Goal: Contribute content: Contribute content

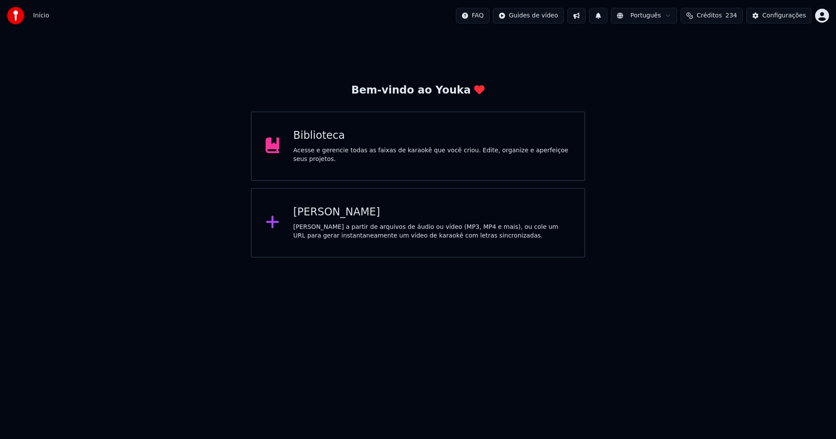
click at [324, 216] on div "[PERSON_NAME]" at bounding box center [431, 212] width 277 height 14
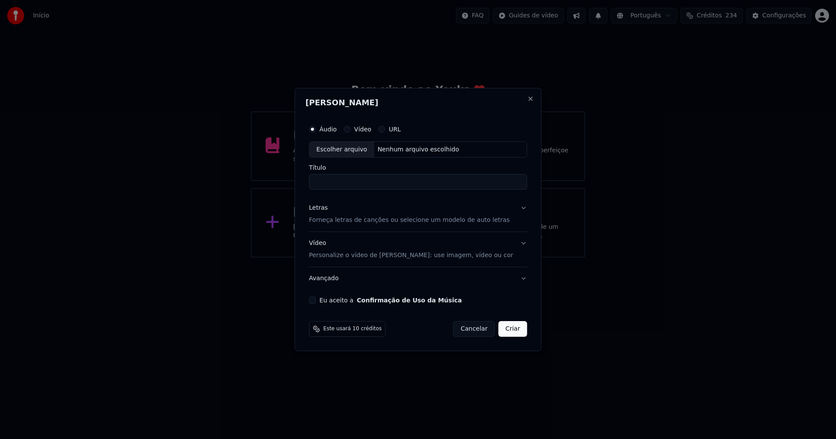
click at [348, 148] on div "Escolher arquivo" at bounding box center [341, 150] width 65 height 16
type input "**********"
click at [323, 206] on div "Letras" at bounding box center [318, 208] width 19 height 9
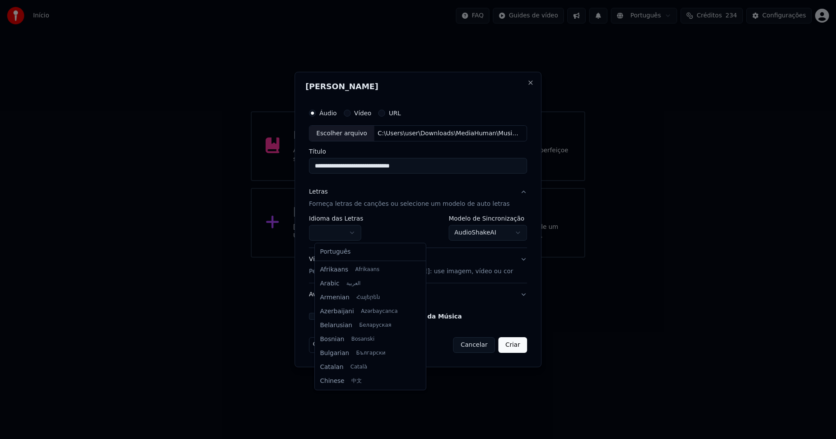
click at [342, 233] on body "**********" at bounding box center [418, 129] width 836 height 258
select select "**"
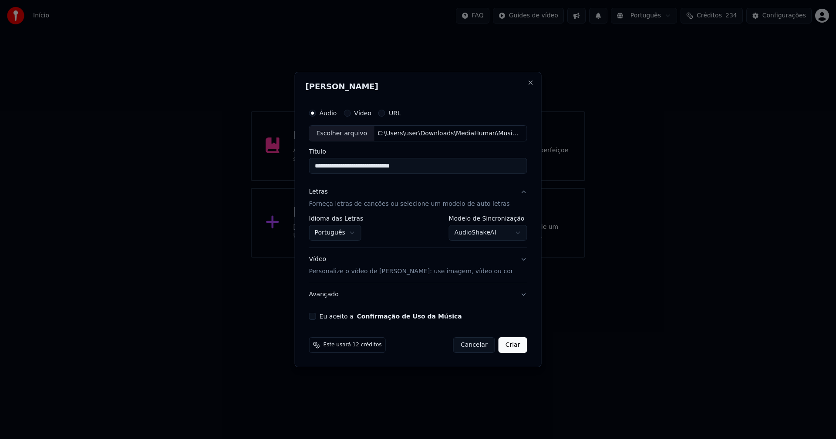
click at [472, 231] on body "**********" at bounding box center [418, 129] width 836 height 258
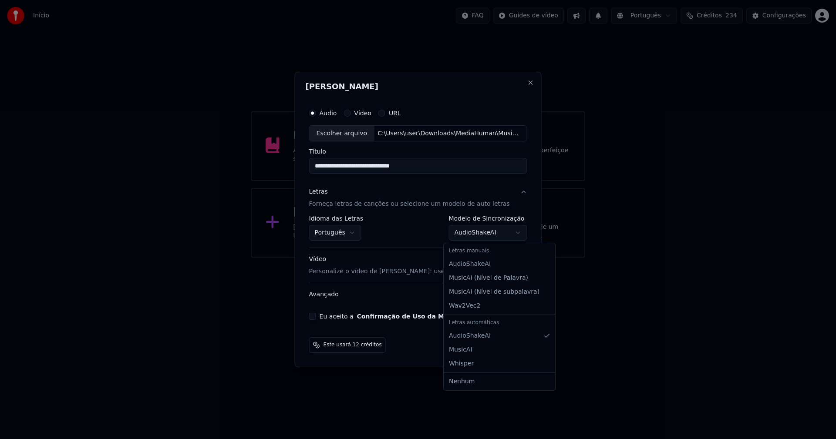
select select "**********"
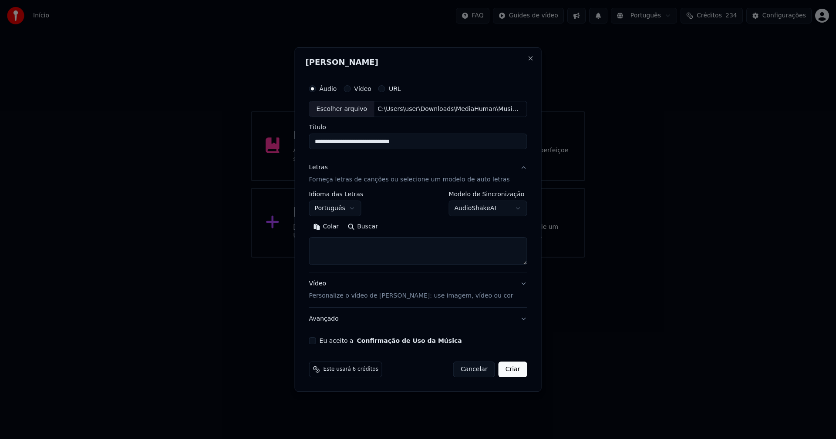
click at [335, 228] on button "Colar" at bounding box center [326, 227] width 34 height 14
click at [420, 227] on button "Expandir" at bounding box center [409, 227] width 45 height 14
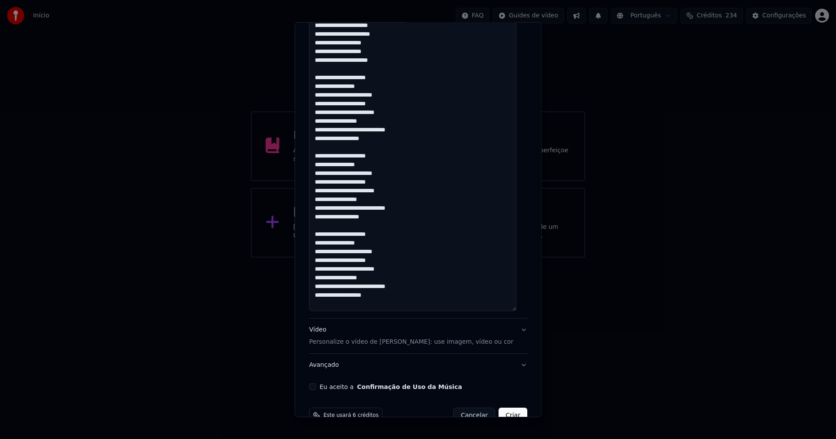
scroll to position [398, 0]
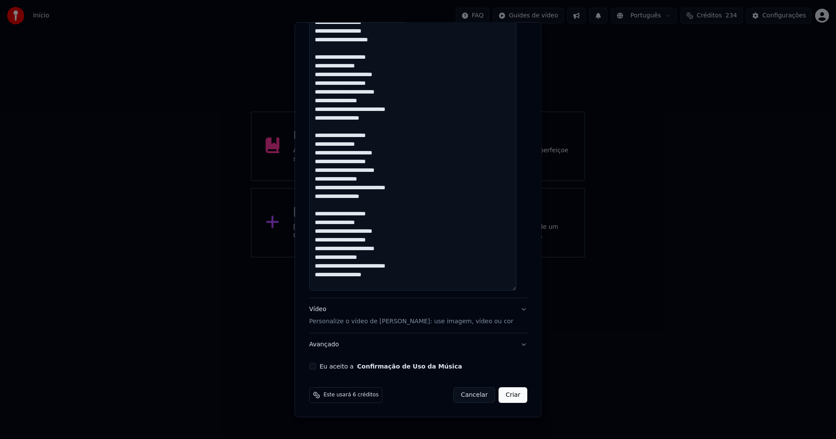
click at [315, 366] on button "Eu aceito a Confirmação de Uso da Música" at bounding box center [312, 366] width 7 height 7
click at [498, 393] on button "Criar" at bounding box center [512, 395] width 29 height 16
type textarea "**********"
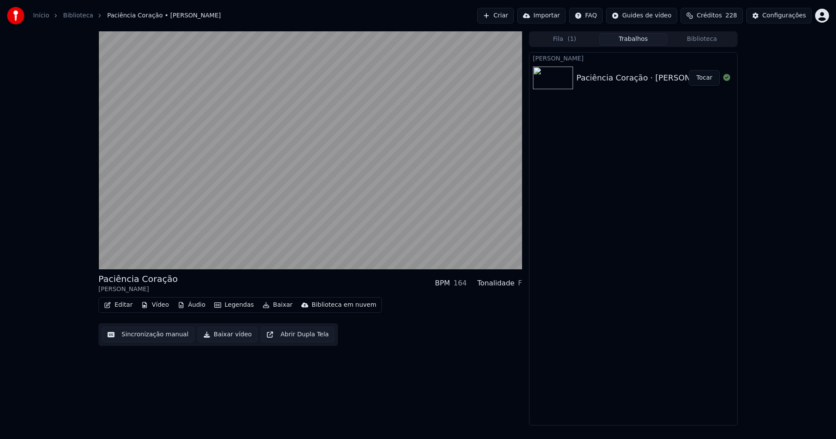
click at [194, 305] on button "Áudio" at bounding box center [191, 305] width 35 height 12
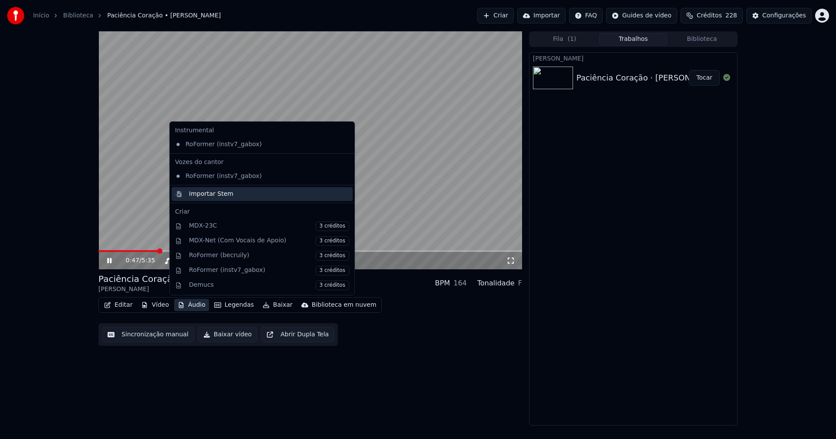
click at [205, 194] on div "Importar Stem" at bounding box center [211, 194] width 44 height 9
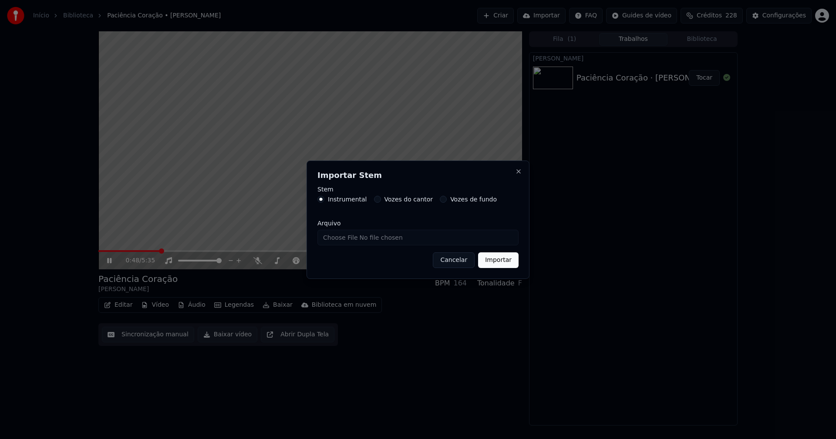
click at [346, 241] on input "Arquivo" at bounding box center [417, 238] width 201 height 16
type input "**********"
click at [500, 257] on button "Importar" at bounding box center [498, 260] width 40 height 16
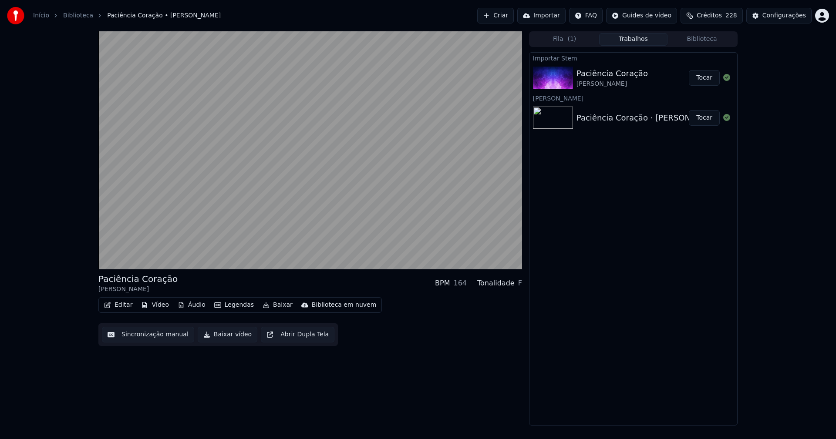
click at [191, 302] on button "Áudio" at bounding box center [191, 305] width 35 height 12
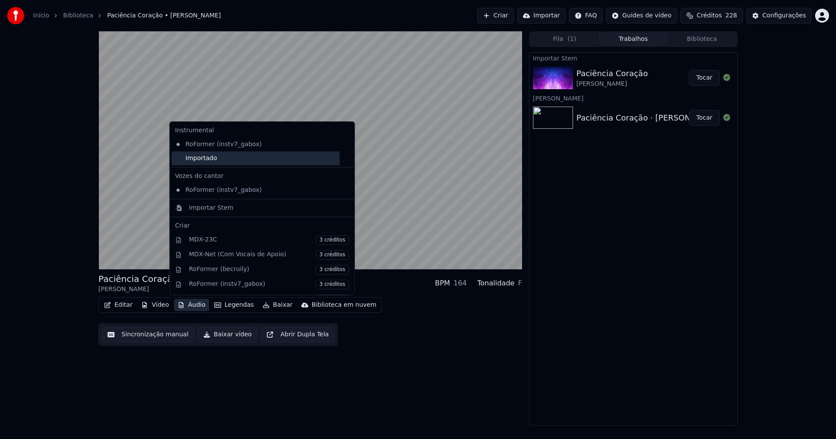
click at [178, 160] on div "Importado" at bounding box center [255, 158] width 168 height 14
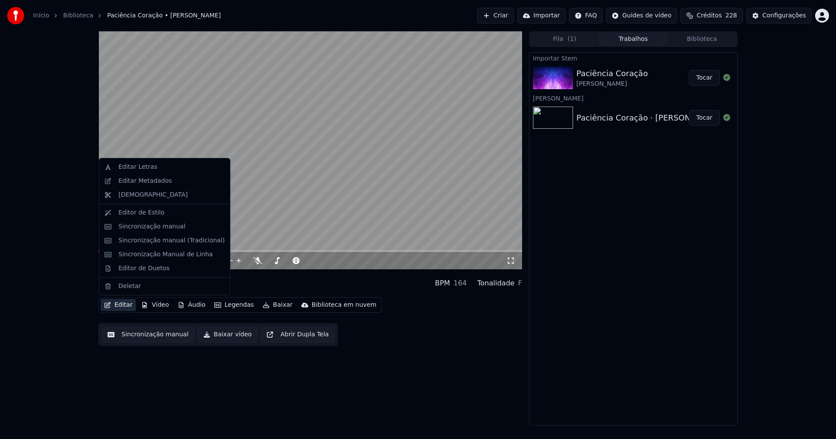
click at [121, 303] on button "Editar" at bounding box center [118, 305] width 35 height 12
click at [144, 180] on div "Editar Metadados" at bounding box center [145, 181] width 54 height 9
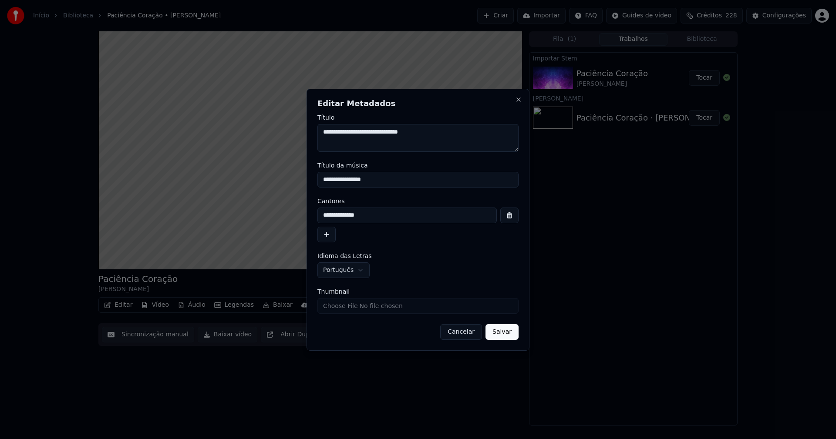
drag, startPoint x: 382, startPoint y: 179, endPoint x: 287, endPoint y: 175, distance: 94.9
click at [289, 179] on body "**********" at bounding box center [418, 219] width 836 height 439
type input "**********"
click at [345, 307] on input "Thumbnail" at bounding box center [417, 306] width 201 height 16
type input "**********"
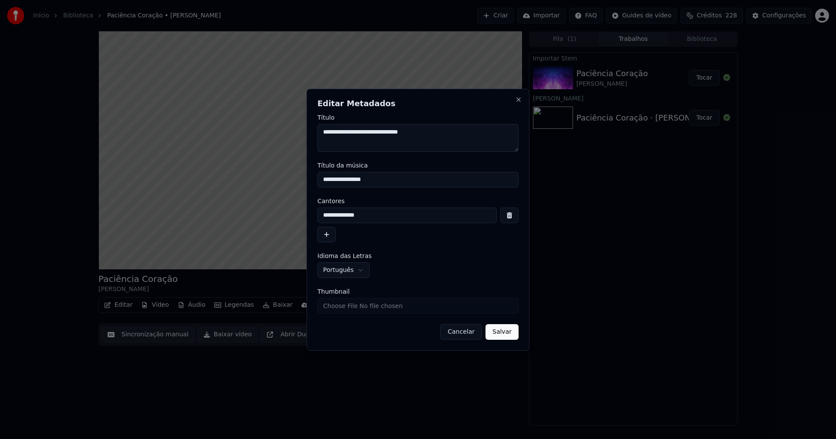
drag, startPoint x: 519, startPoint y: 330, endPoint x: 364, endPoint y: 355, distance: 156.4
click at [518, 330] on div "**********" at bounding box center [417, 220] width 223 height 262
click at [514, 331] on button "Salvar" at bounding box center [501, 332] width 33 height 16
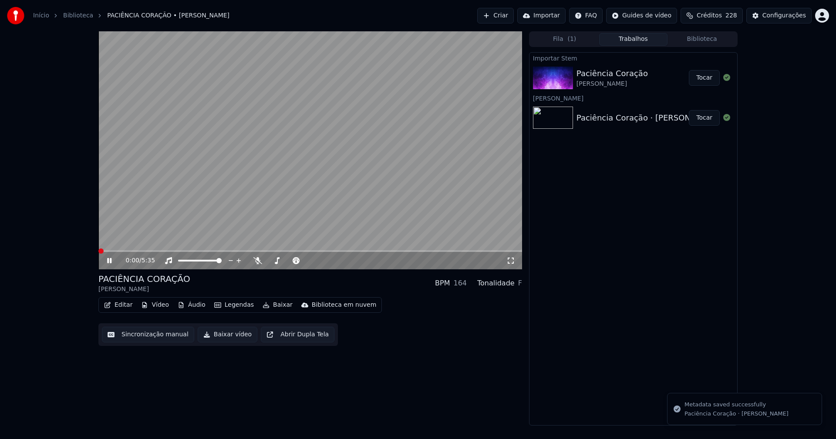
click at [699, 40] on button "Biblioteca" at bounding box center [701, 39] width 69 height 13
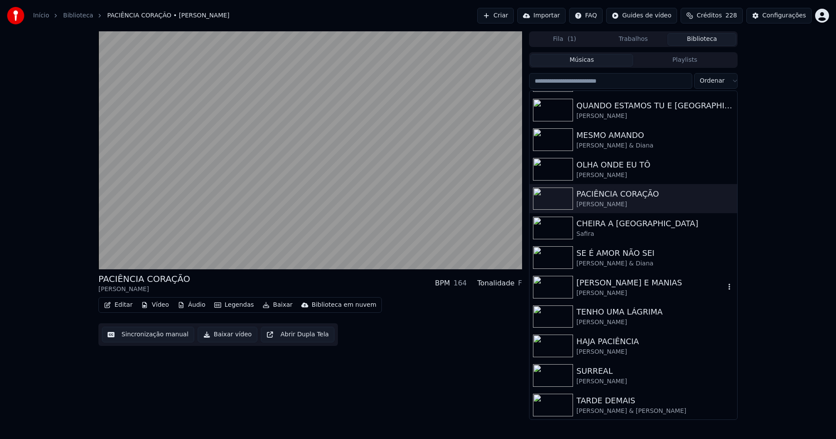
scroll to position [173, 0]
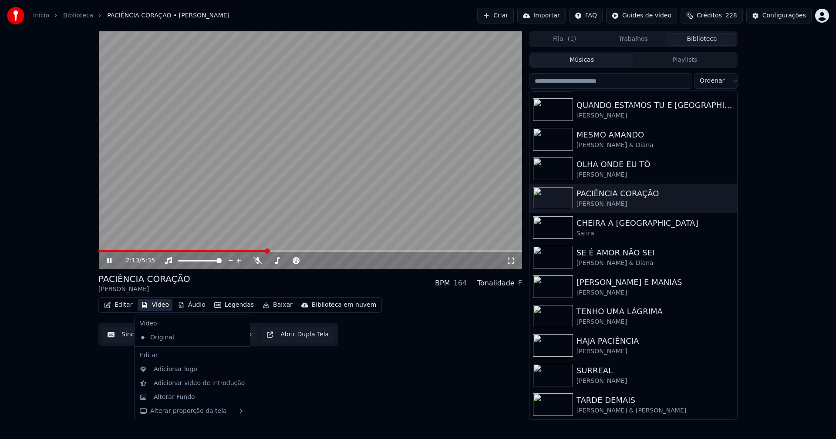
click at [158, 308] on button "Vídeo" at bounding box center [155, 305] width 35 height 12
click at [173, 369] on div "Adicionar logo" at bounding box center [176, 369] width 44 height 9
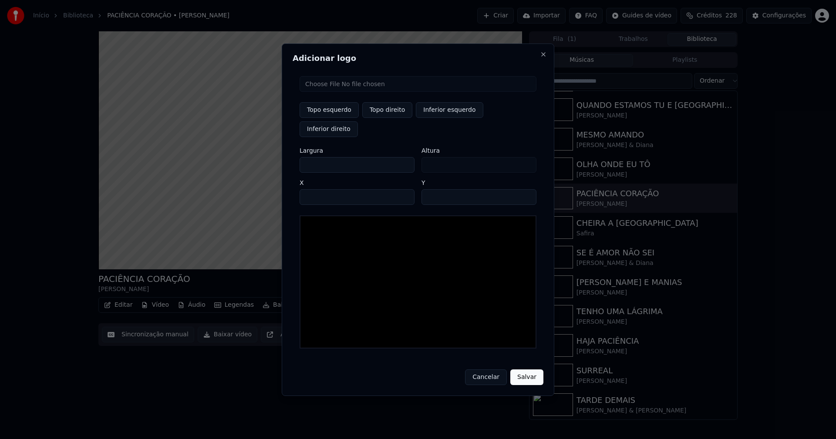
click at [328, 92] on input "file" at bounding box center [417, 84] width 237 height 16
type input "**********"
drag, startPoint x: 391, startPoint y: 119, endPoint x: 384, endPoint y: 119, distance: 7.4
click at [391, 118] on button "Topo direito" at bounding box center [387, 110] width 50 height 16
type input "****"
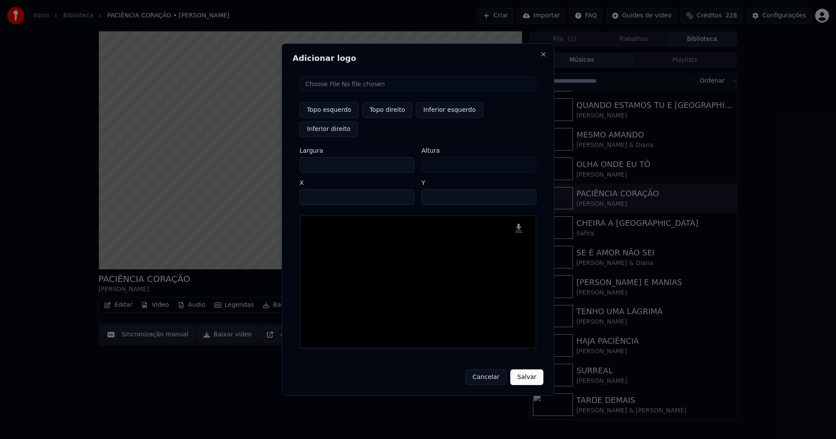
drag, startPoint x: 314, startPoint y: 157, endPoint x: 296, endPoint y: 161, distance: 18.1
click at [296, 161] on div "Topo esquerdo Topo direito Inferior esquerdo Inferior direito Largura *** Altur…" at bounding box center [417, 212] width 251 height 286
type input "**"
type input "***"
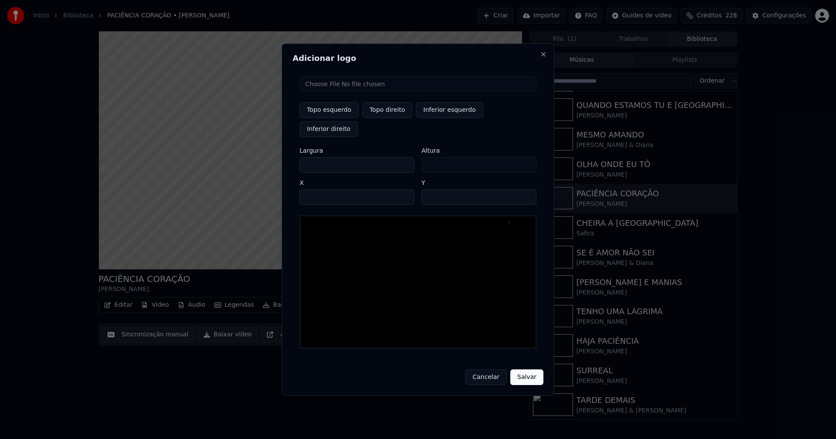
type input "***"
click at [316, 189] on input "****" at bounding box center [356, 197] width 115 height 16
type input "****"
click at [430, 189] on input "**" at bounding box center [478, 197] width 115 height 16
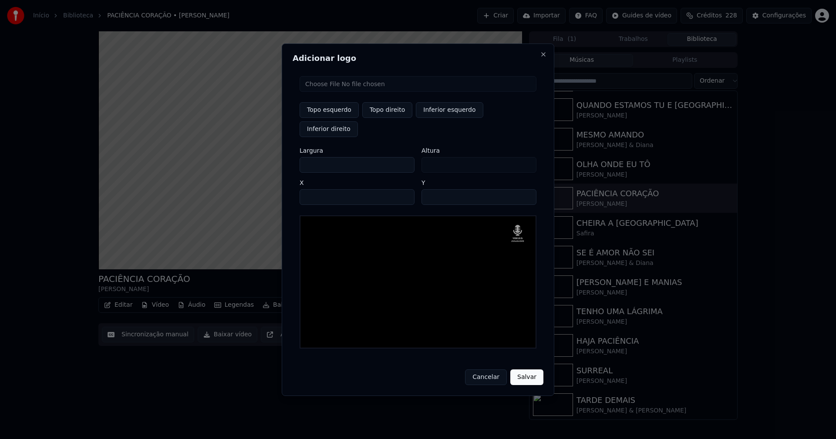
type input "**"
click at [532, 369] on button "Salvar" at bounding box center [526, 377] width 33 height 16
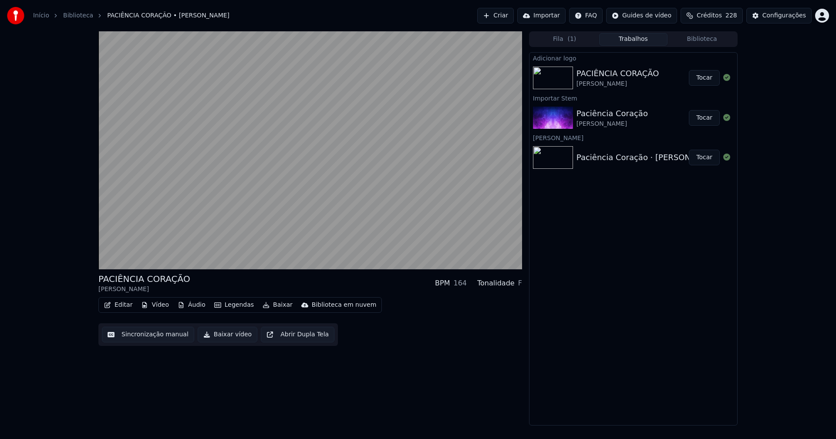
click at [706, 81] on button "Tocar" at bounding box center [703, 78] width 31 height 16
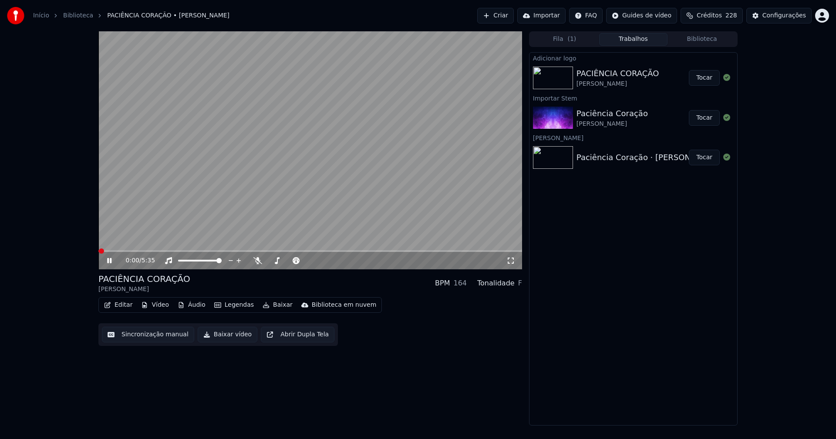
click at [121, 309] on button "Editar" at bounding box center [118, 305] width 35 height 12
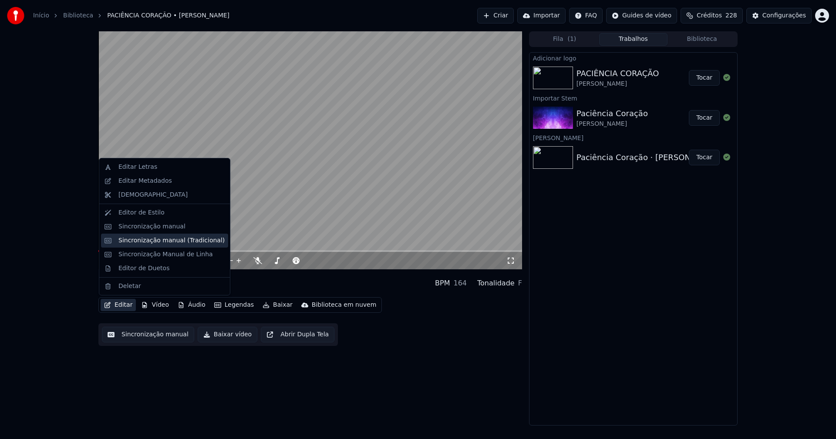
click at [143, 242] on div "Sincronização manual (Tradicional)" at bounding box center [171, 240] width 106 height 9
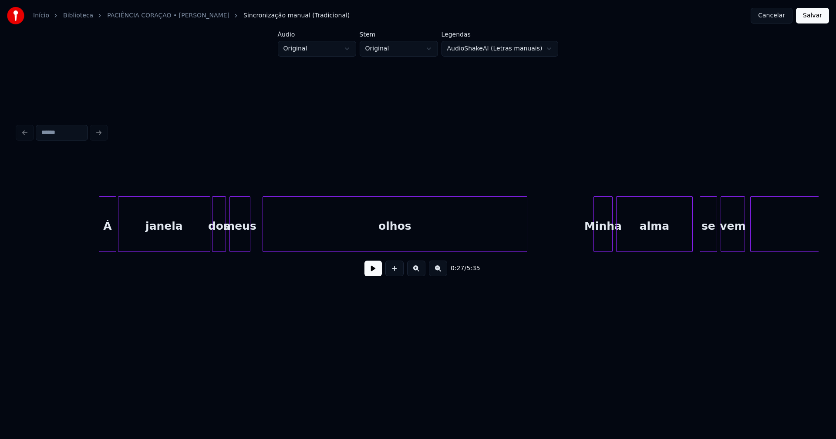
scroll to position [0, 2248]
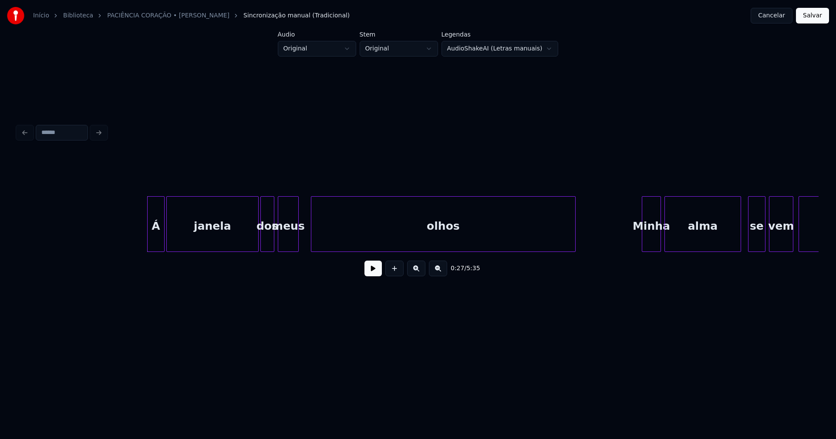
click at [369, 275] on button at bounding box center [372, 269] width 17 height 16
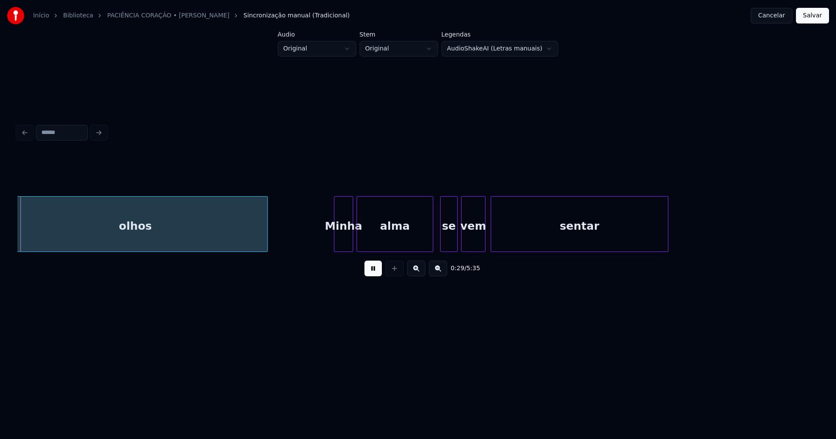
scroll to position [0, 2566]
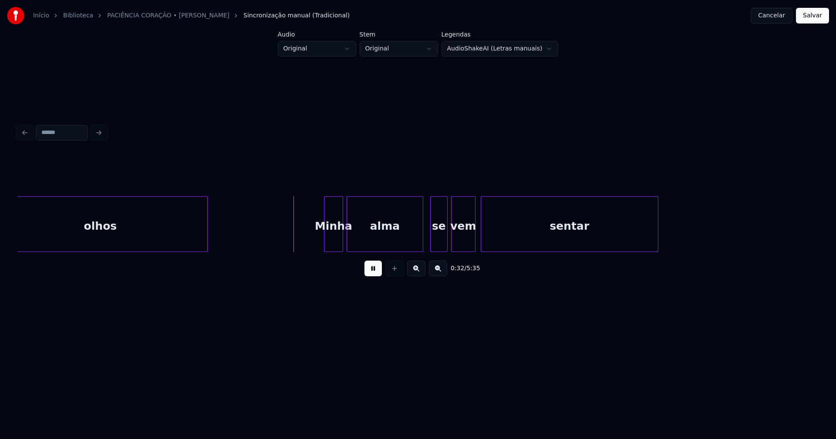
click at [205, 252] on div "olhos Minha alma se vem sentar" at bounding box center [417, 224] width 801 height 56
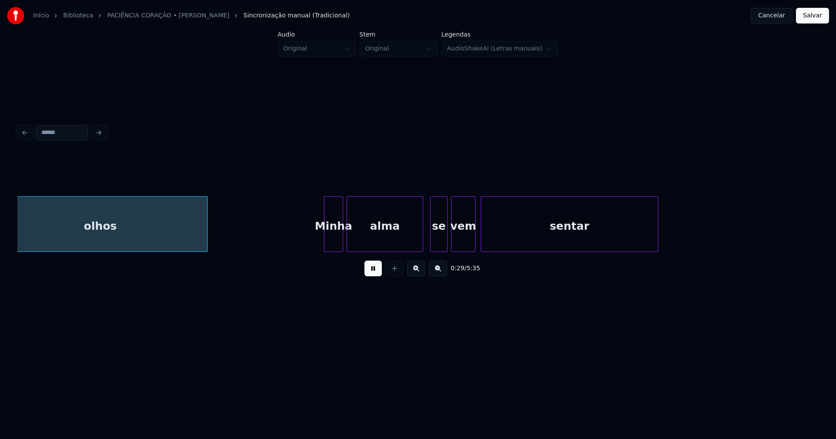
scroll to position [0, 2541]
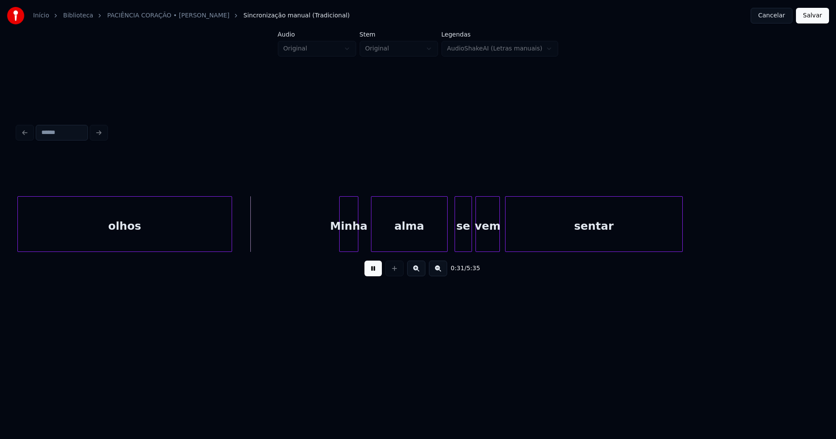
click at [348, 242] on div "Minha" at bounding box center [348, 226] width 18 height 59
drag, startPoint x: 292, startPoint y: 241, endPoint x: 240, endPoint y: 253, distance: 53.3
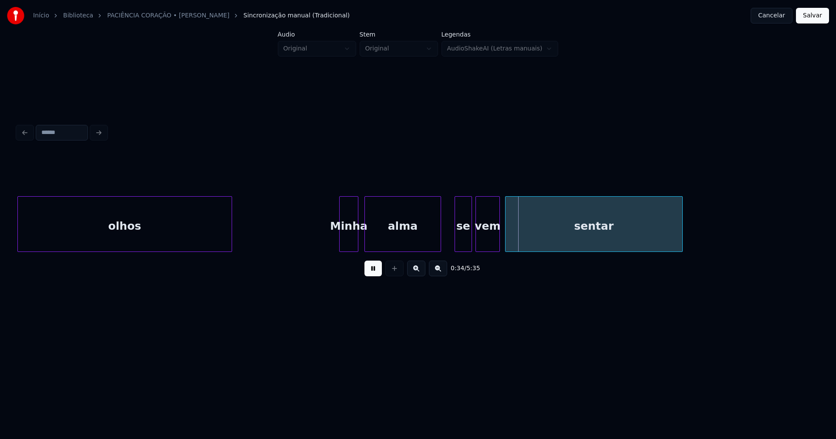
click at [386, 235] on div "alma" at bounding box center [403, 226] width 76 height 59
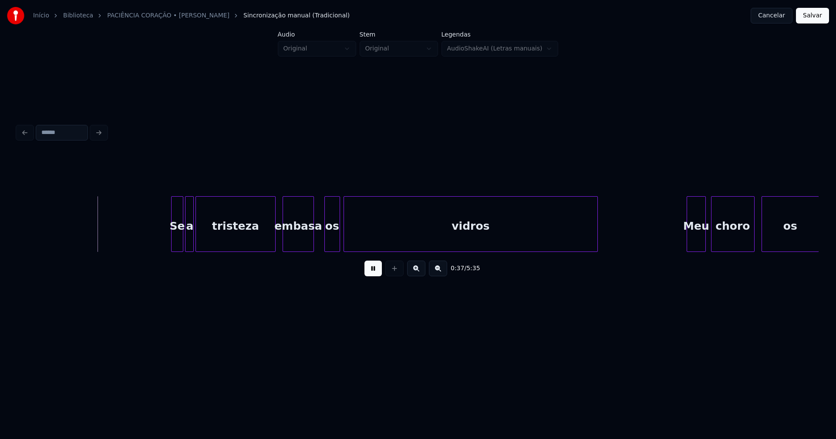
scroll to position [0, 3235]
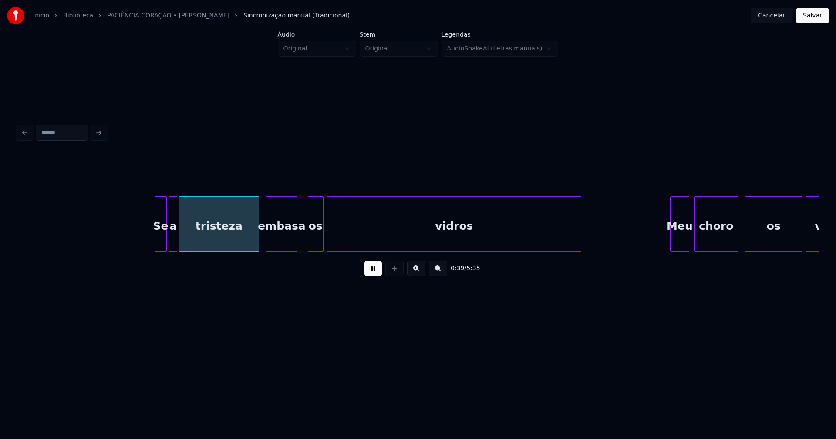
click at [156, 236] on div at bounding box center [156, 224] width 3 height 55
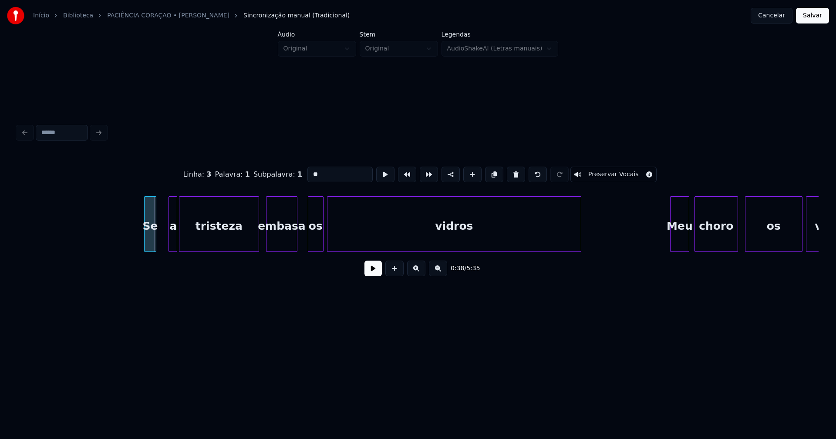
click at [148, 239] on div "Se" at bounding box center [149, 226] width 11 height 59
click at [138, 241] on div at bounding box center [139, 224] width 3 height 55
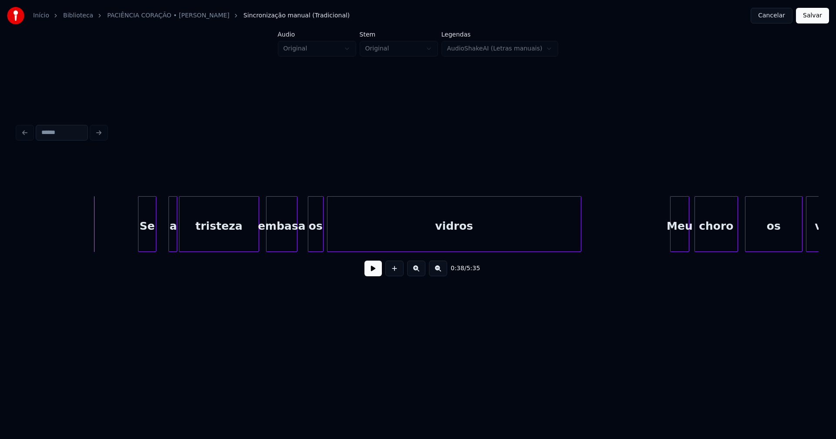
click at [368, 271] on button at bounding box center [372, 269] width 17 height 16
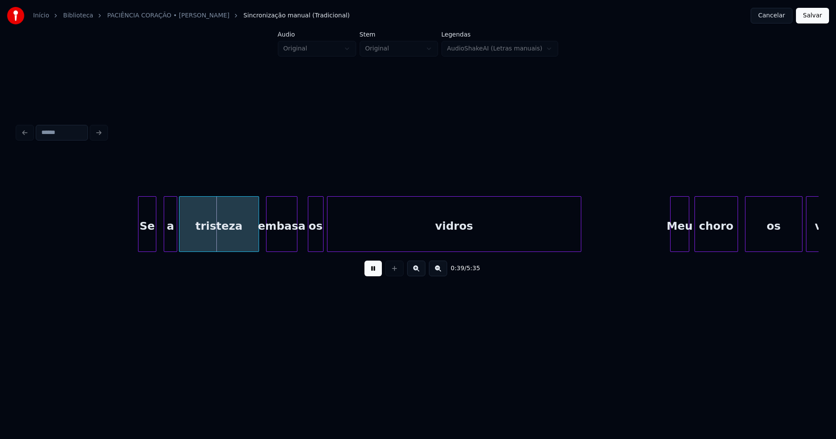
click at [166, 240] on div at bounding box center [165, 224] width 3 height 55
click at [169, 240] on div "a" at bounding box center [167, 226] width 13 height 59
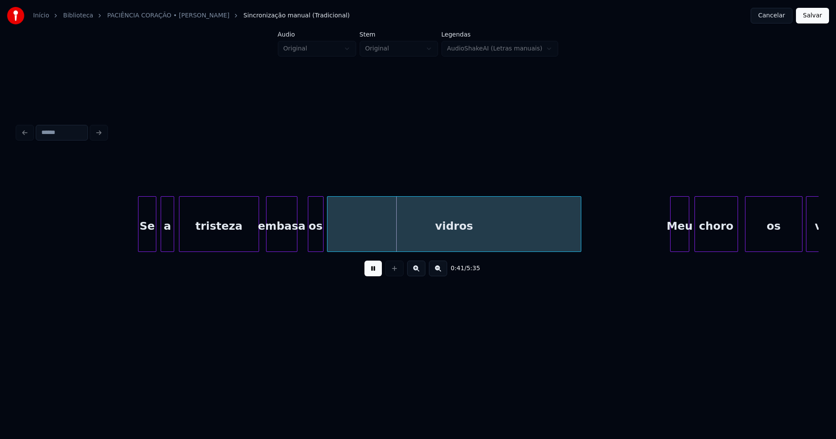
click at [241, 242] on div at bounding box center [240, 224] width 3 height 55
click at [264, 242] on div "embasa" at bounding box center [269, 226] width 30 height 59
click at [290, 242] on div at bounding box center [290, 224] width 3 height 55
click at [312, 242] on div "os" at bounding box center [312, 226] width 15 height 59
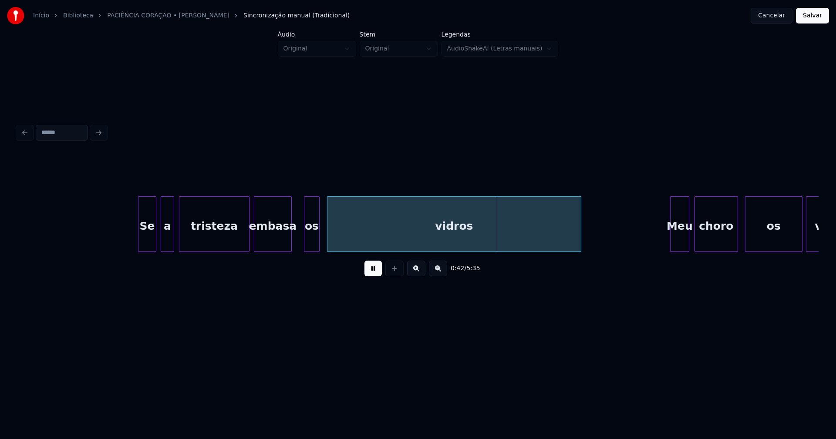
click at [248, 246] on div at bounding box center [247, 224] width 3 height 55
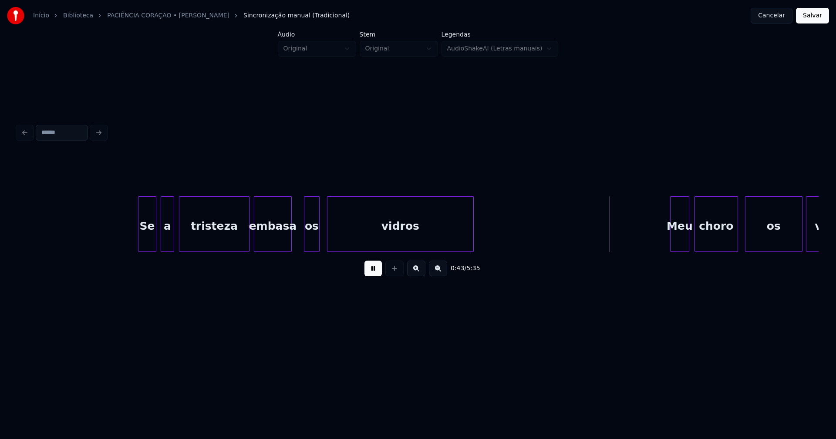
click at [472, 242] on div at bounding box center [471, 224] width 3 height 55
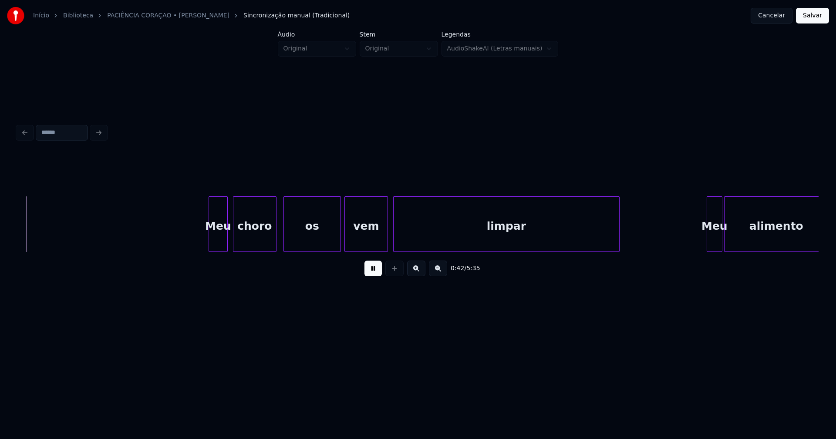
scroll to position [0, 3700]
click at [205, 246] on div "Meu" at bounding box center [203, 226] width 18 height 59
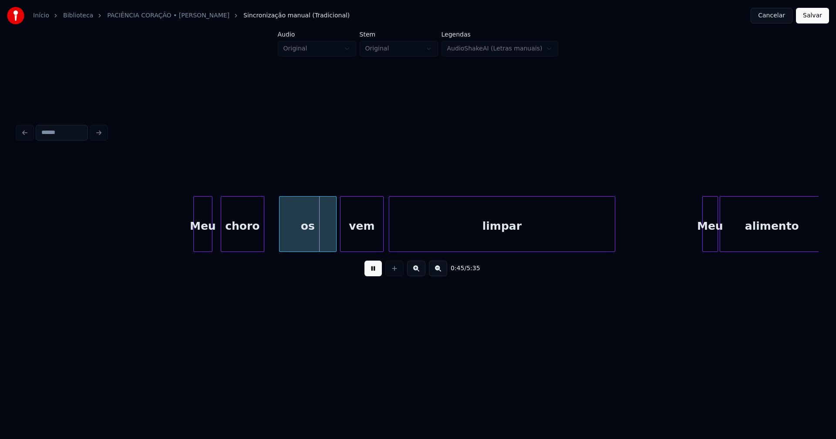
click at [240, 245] on div "choro" at bounding box center [242, 226] width 43 height 59
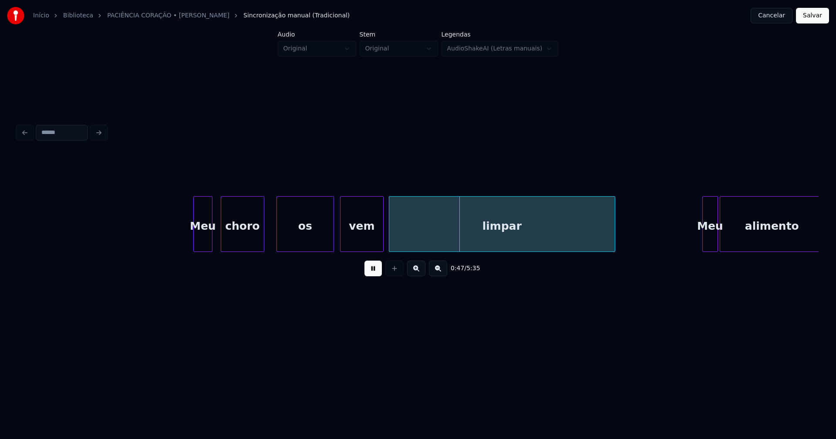
click at [309, 242] on div "os" at bounding box center [305, 226] width 57 height 59
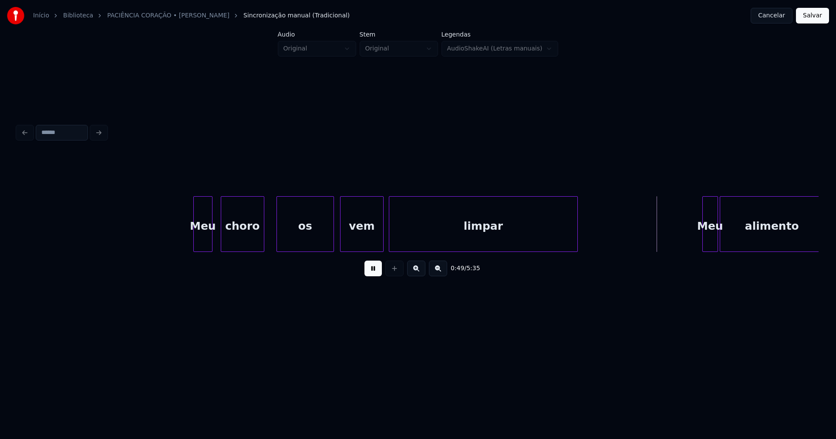
click at [574, 242] on div at bounding box center [575, 224] width 3 height 55
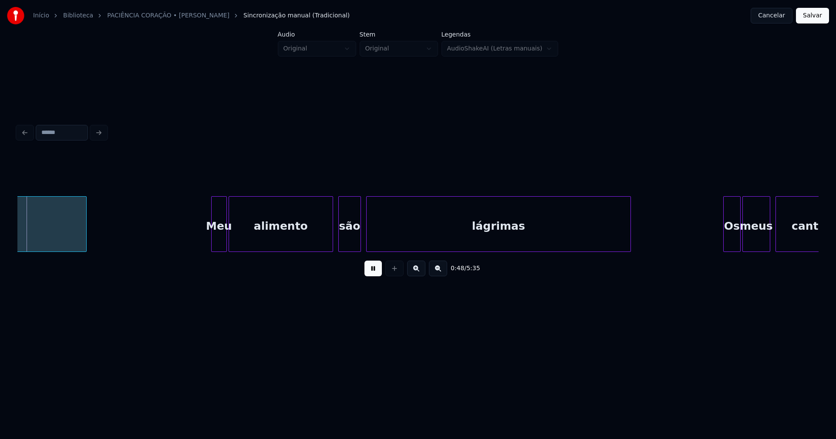
scroll to position [0, 4206]
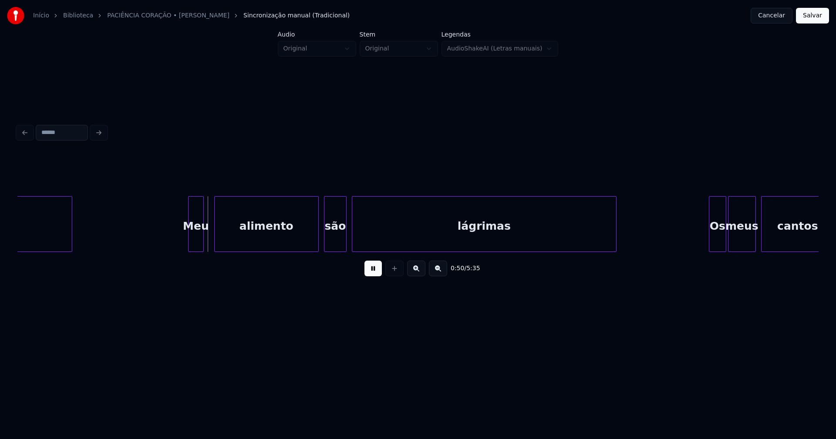
click at [196, 242] on div "Meu" at bounding box center [195, 226] width 15 height 59
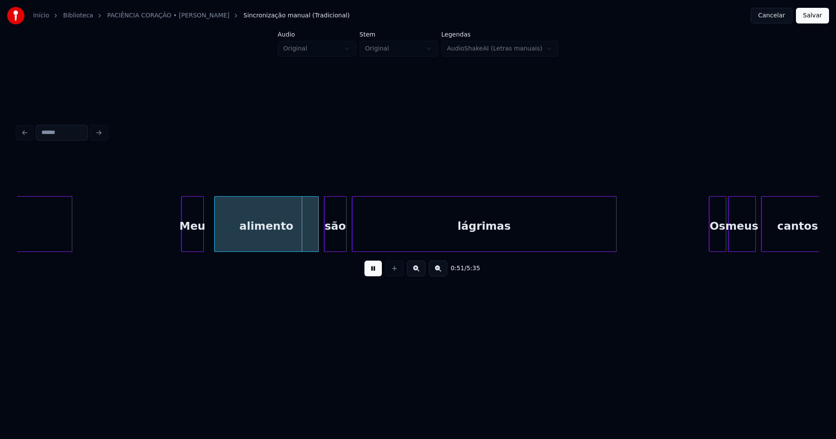
click at [182, 242] on div at bounding box center [182, 224] width 3 height 55
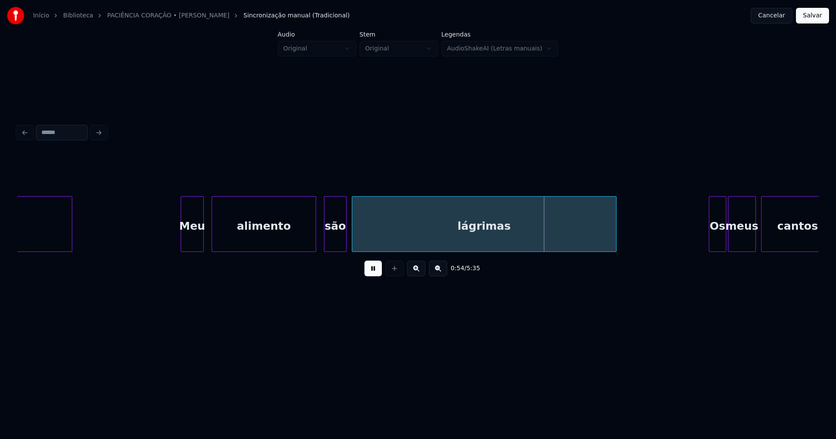
click at [296, 238] on div "alimento" at bounding box center [264, 226] width 104 height 59
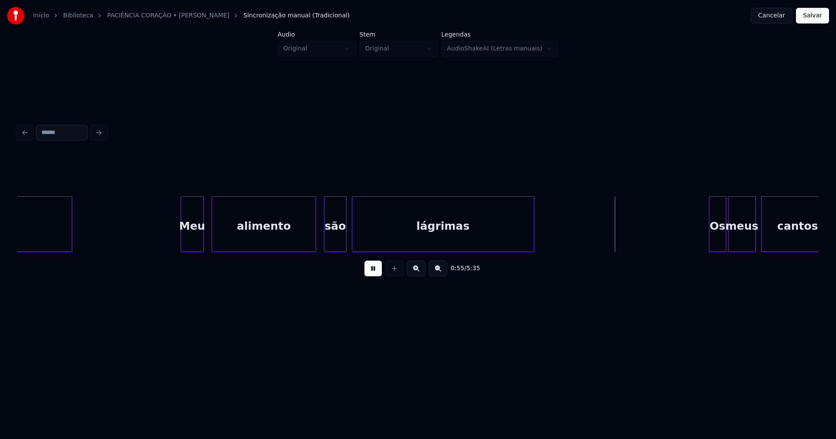
click at [531, 241] on div at bounding box center [532, 224] width 3 height 55
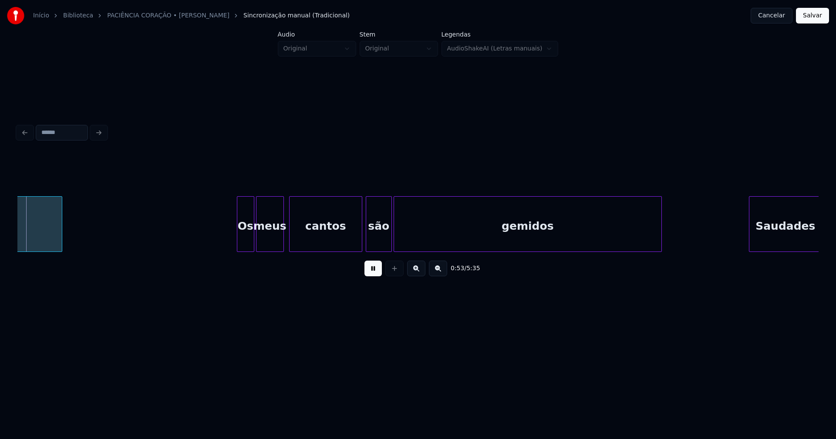
scroll to position [0, 4680]
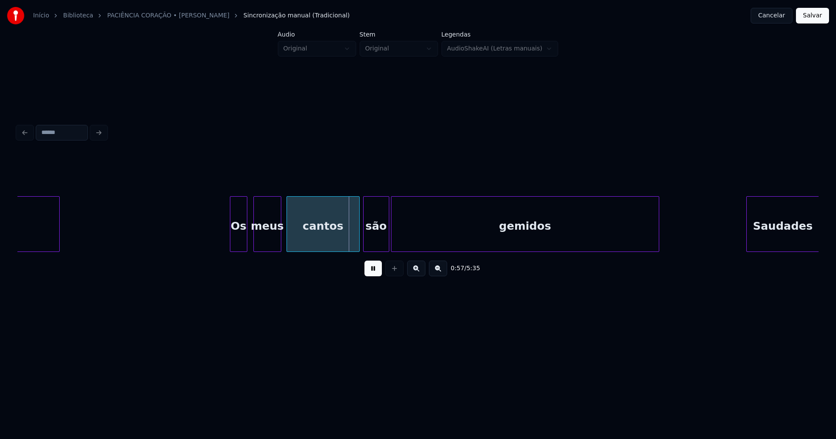
click at [240, 243] on div "Os" at bounding box center [238, 226] width 17 height 59
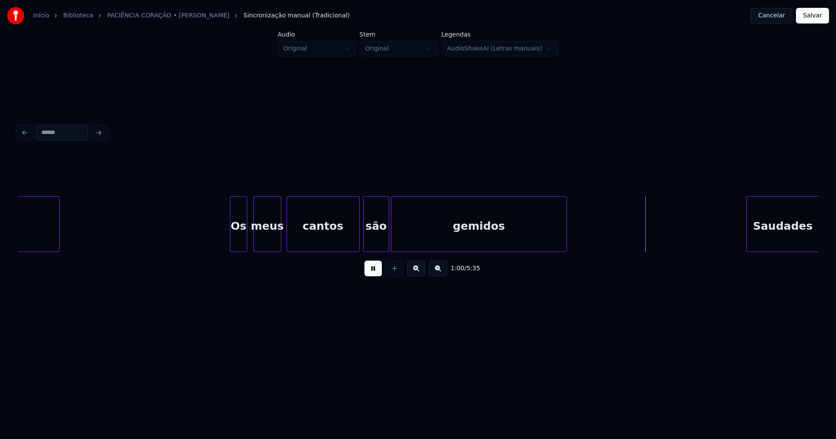
click at [566, 243] on div at bounding box center [565, 224] width 3 height 55
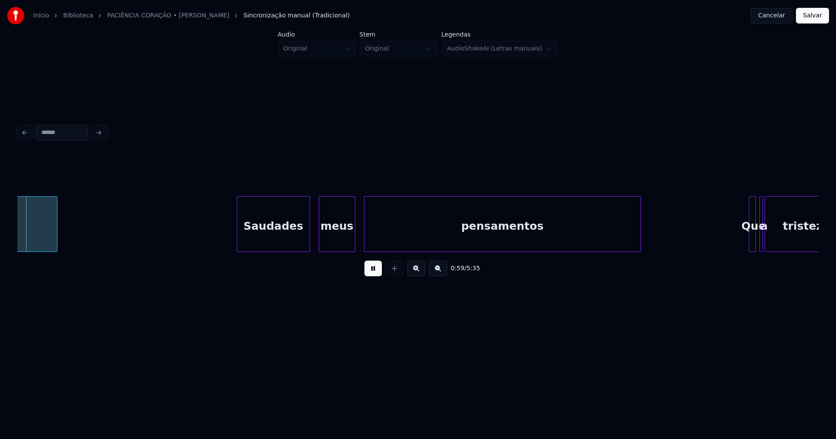
scroll to position [0, 5195]
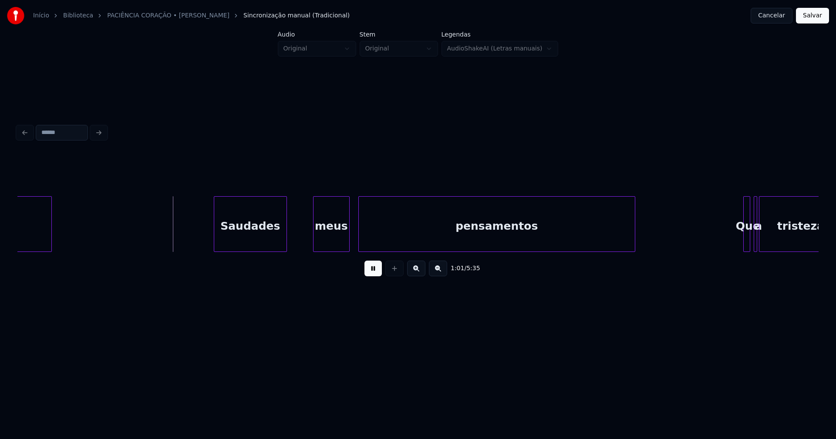
click at [237, 248] on div "Saudades" at bounding box center [250, 226] width 72 height 59
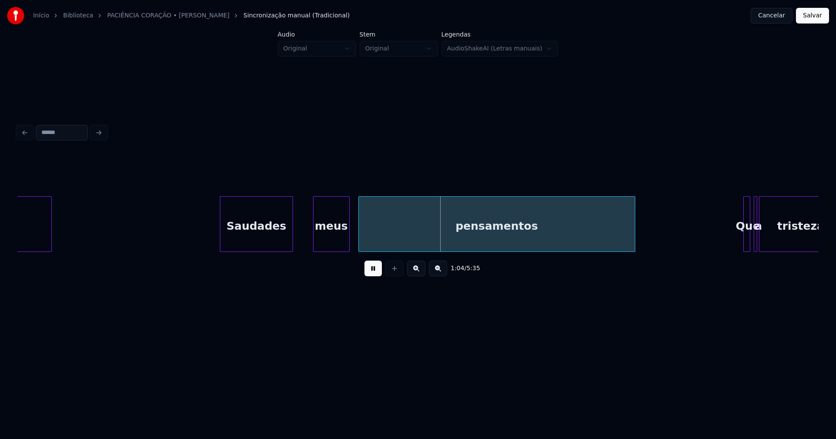
click at [235, 236] on div "Saudades" at bounding box center [256, 226] width 72 height 59
click at [329, 237] on div "meus" at bounding box center [328, 226] width 36 height 59
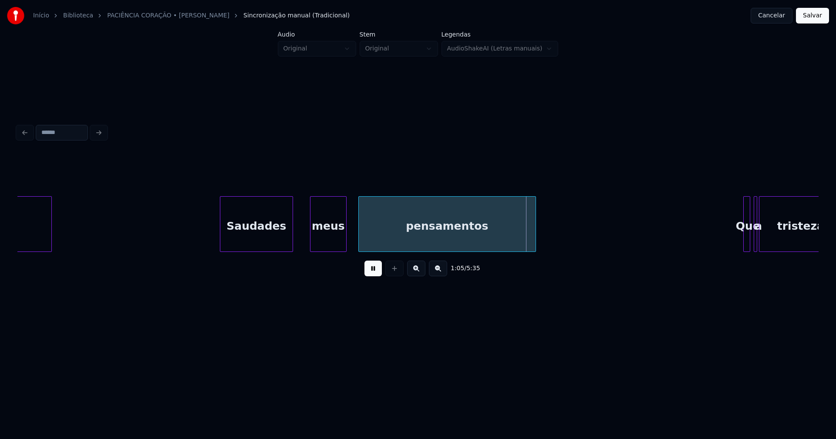
click at [532, 250] on div "Saudades meus pensamentos Que a tristeza gemidos" at bounding box center [417, 224] width 801 height 56
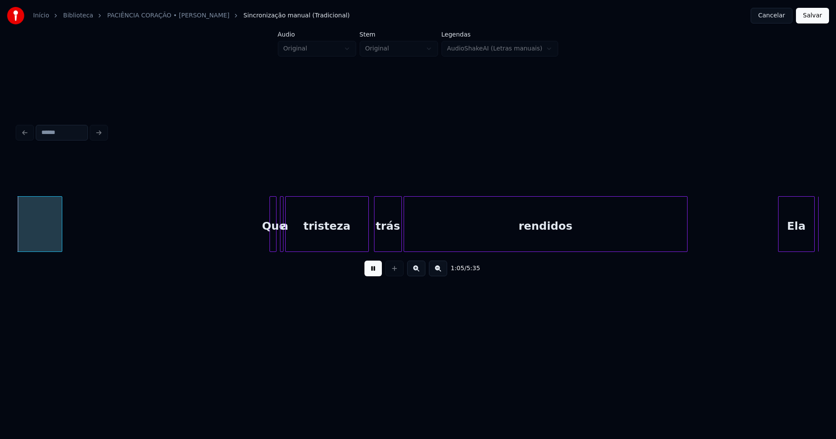
scroll to position [0, 5670]
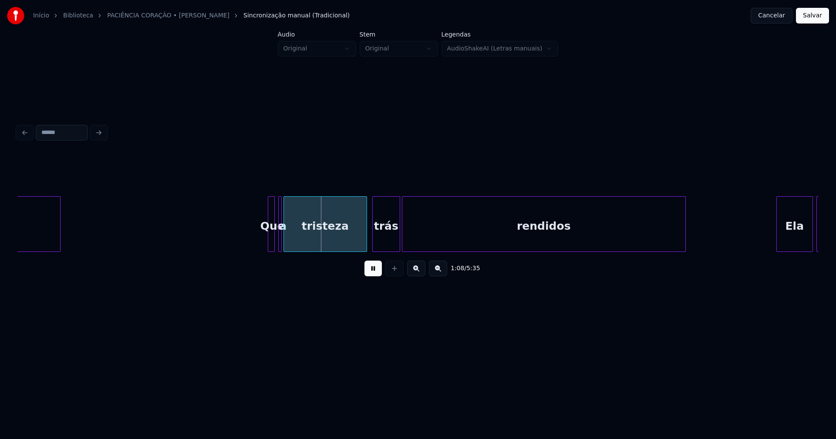
click at [369, 272] on button at bounding box center [372, 269] width 17 height 16
click at [260, 241] on div at bounding box center [261, 224] width 3 height 55
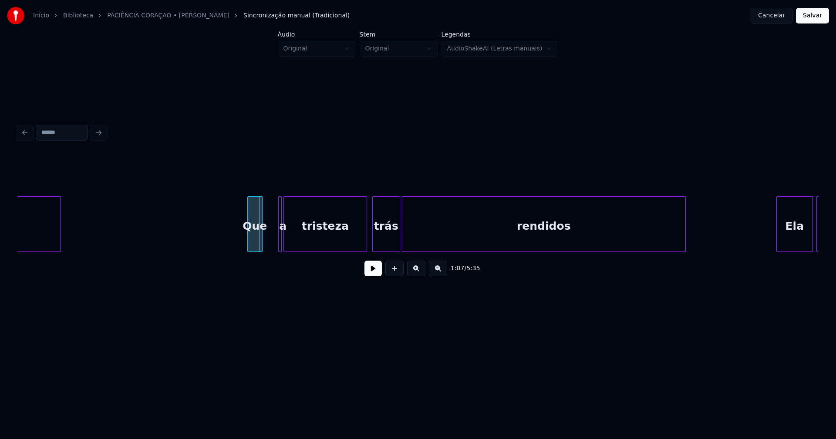
click at [258, 245] on div "Que" at bounding box center [255, 226] width 14 height 59
click at [270, 214] on div "a" at bounding box center [275, 224] width 10 height 56
click at [371, 276] on button at bounding box center [372, 269] width 17 height 16
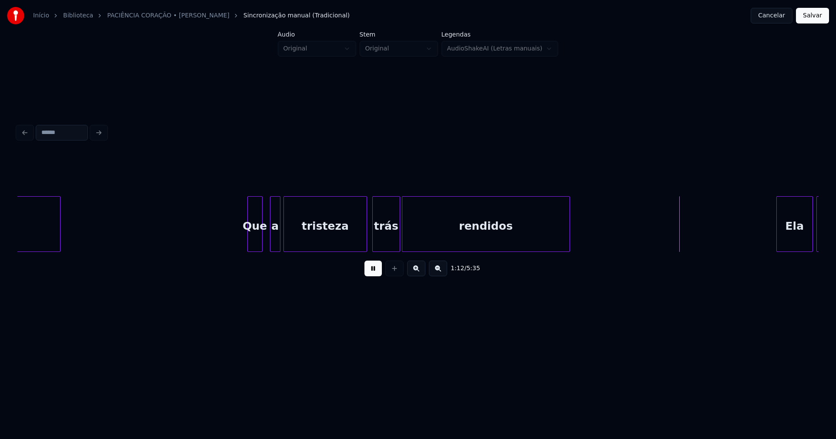
click at [567, 247] on div at bounding box center [568, 224] width 3 height 55
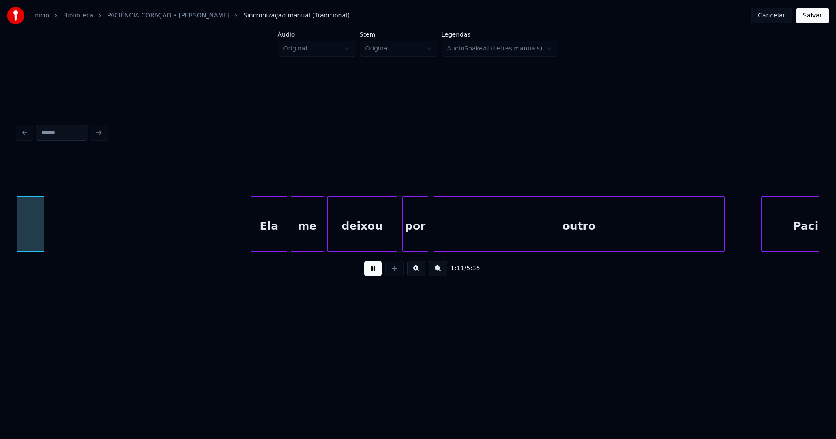
scroll to position [0, 6202]
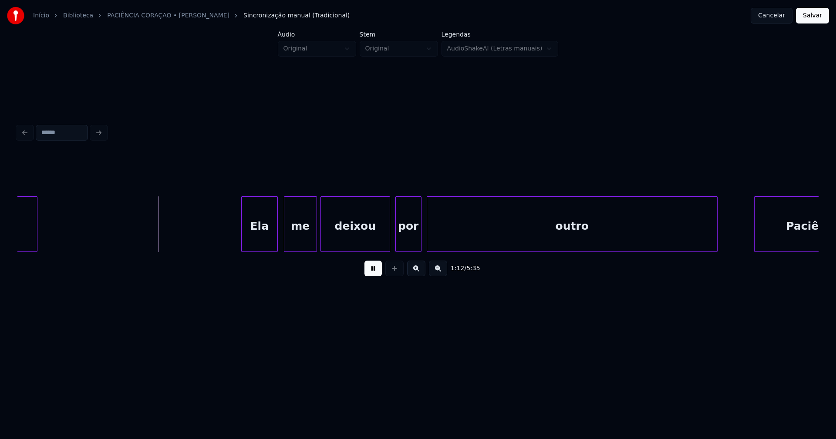
click at [262, 247] on div "Ela" at bounding box center [260, 226] width 36 height 59
click at [298, 245] on div "me" at bounding box center [298, 226] width 32 height 59
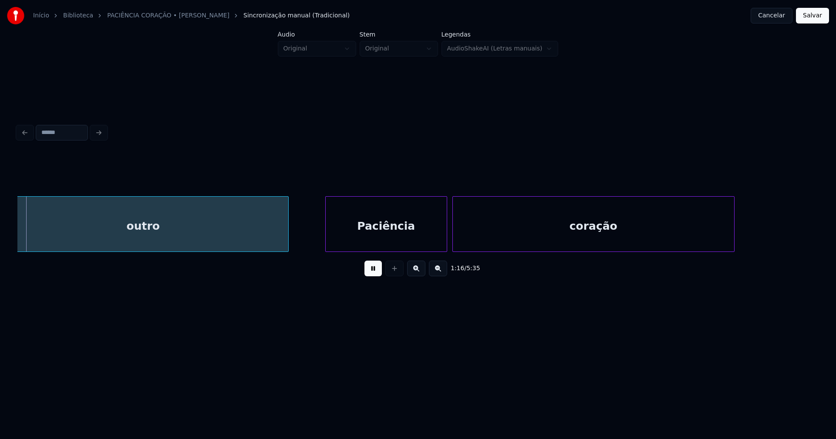
scroll to position [0, 6639]
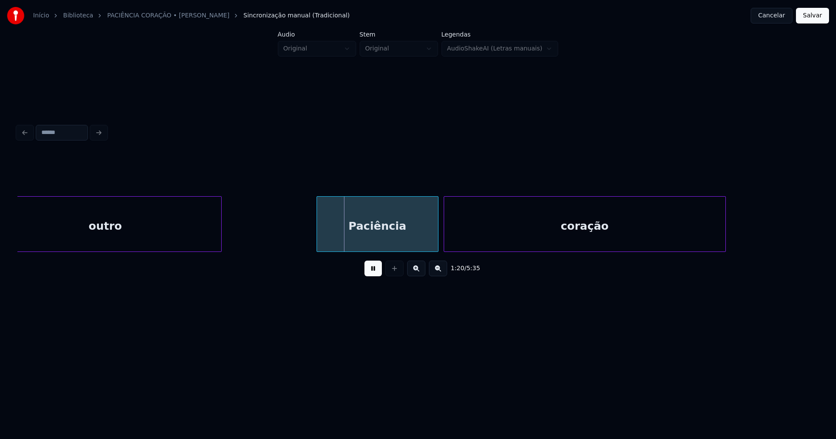
click at [220, 250] on div "outro Paciência coração" at bounding box center [417, 224] width 801 height 56
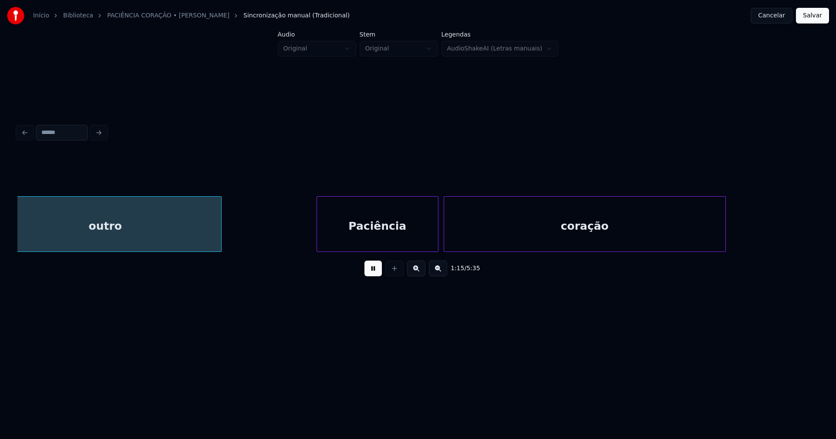
scroll to position [0, 6611]
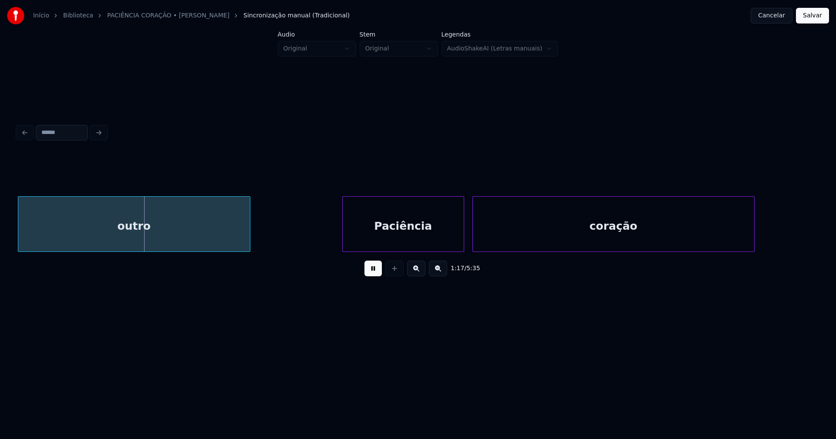
click at [384, 229] on div "Paciência" at bounding box center [402, 226] width 121 height 59
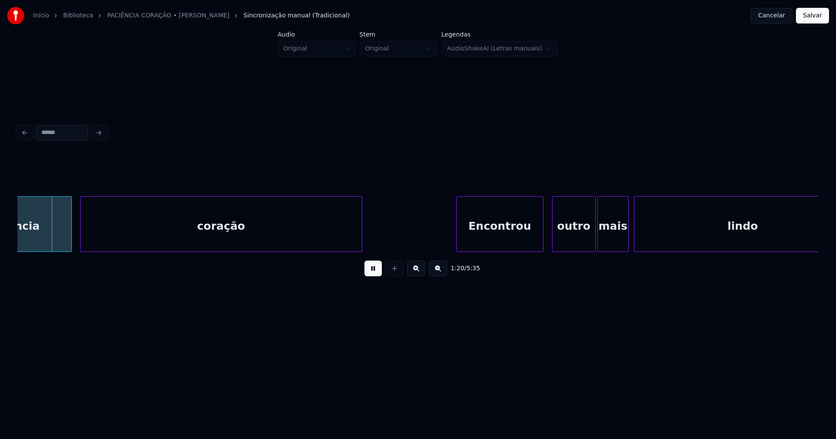
scroll to position [0, 7035]
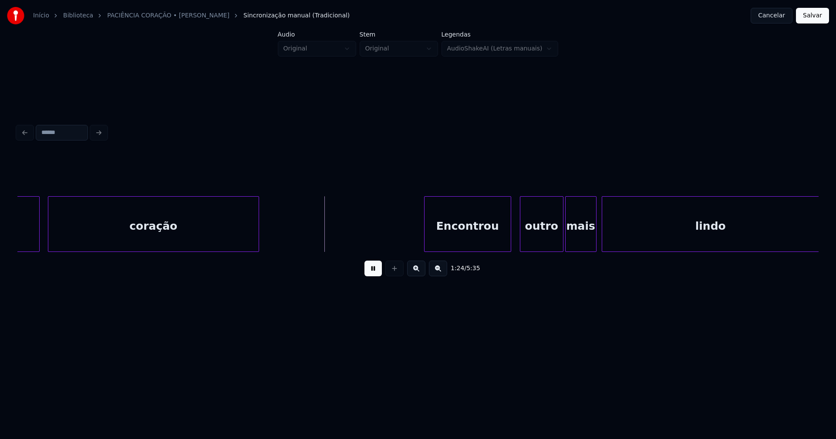
click at [258, 246] on div at bounding box center [257, 224] width 3 height 55
click at [465, 242] on div "Encontrou" at bounding box center [466, 226] width 86 height 59
click at [527, 243] on div "outro" at bounding box center [538, 226] width 43 height 59
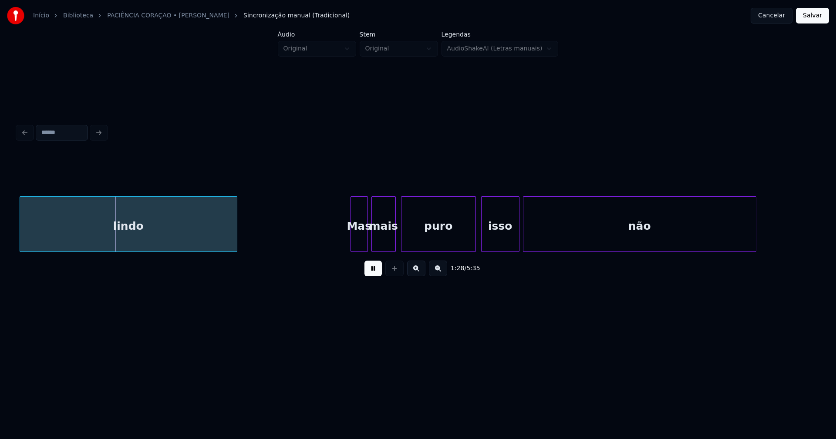
scroll to position [0, 7633]
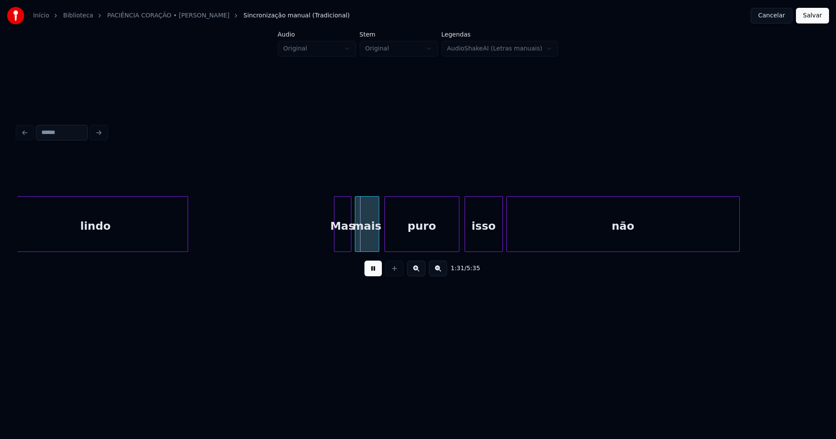
click at [186, 244] on div at bounding box center [186, 224] width 3 height 55
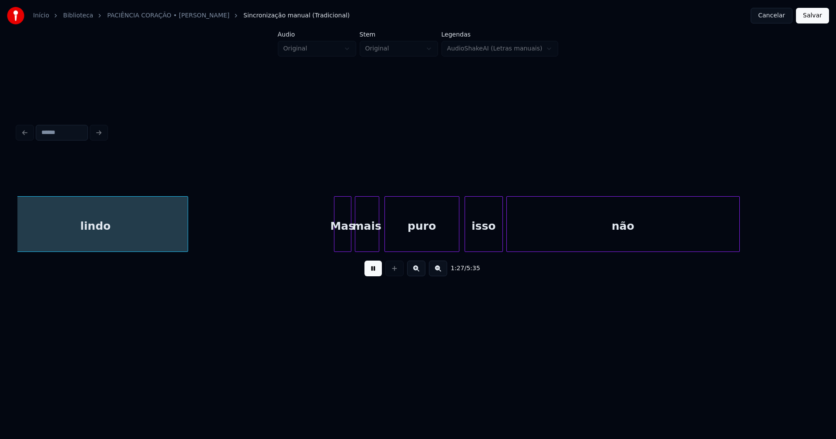
scroll to position [0, 7619]
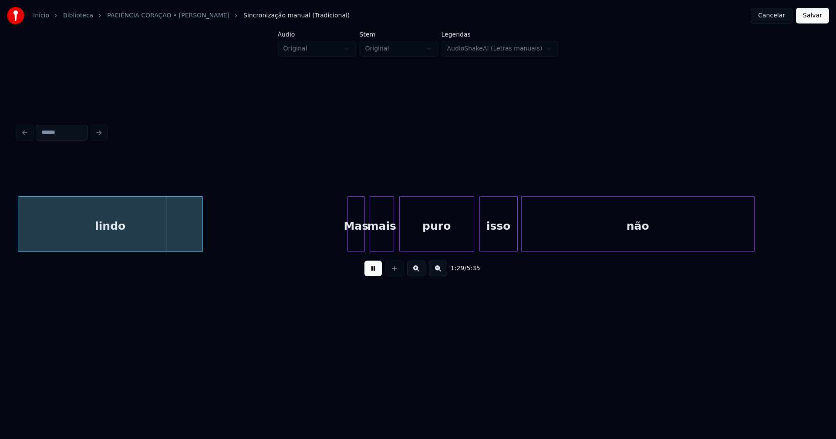
click at [355, 238] on div "Mas" at bounding box center [356, 226] width 17 height 59
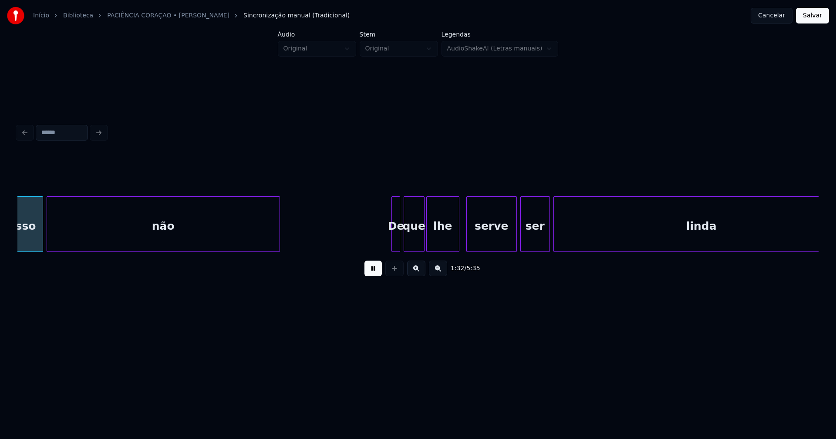
scroll to position [0, 8100]
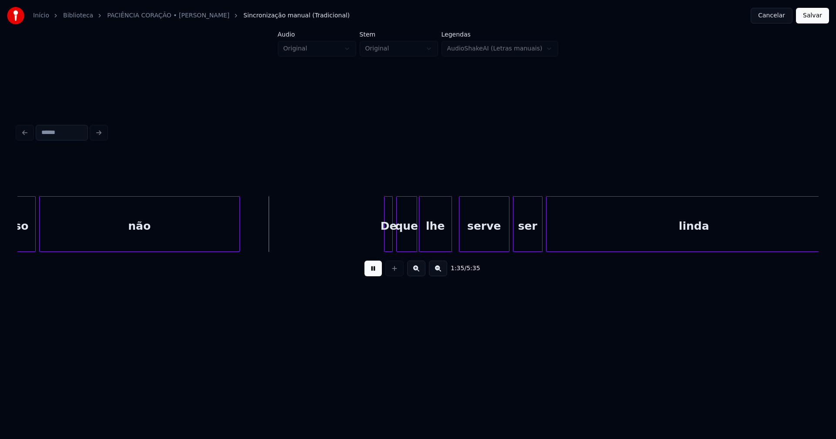
click at [238, 242] on div at bounding box center [238, 224] width 3 height 55
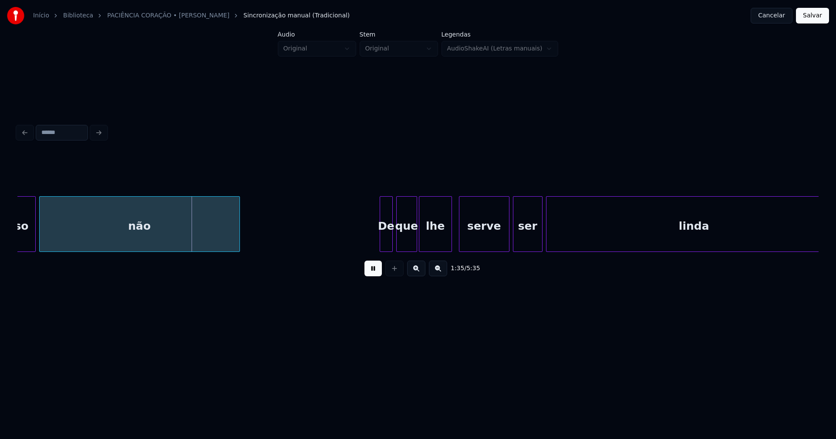
click at [382, 242] on div at bounding box center [381, 224] width 3 height 55
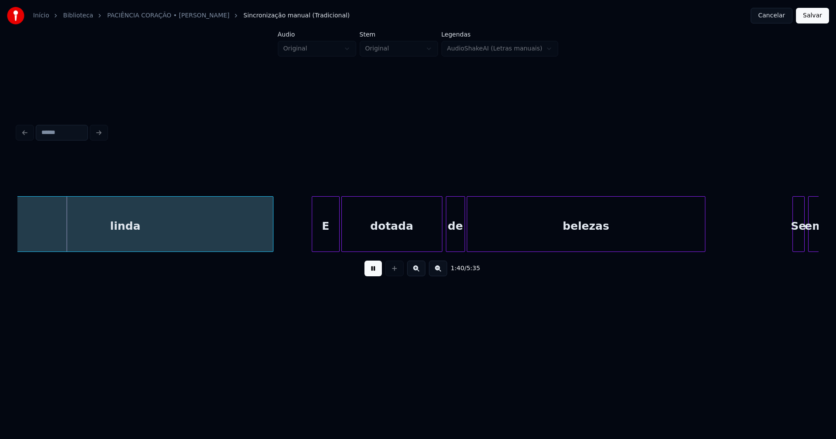
scroll to position [0, 8701]
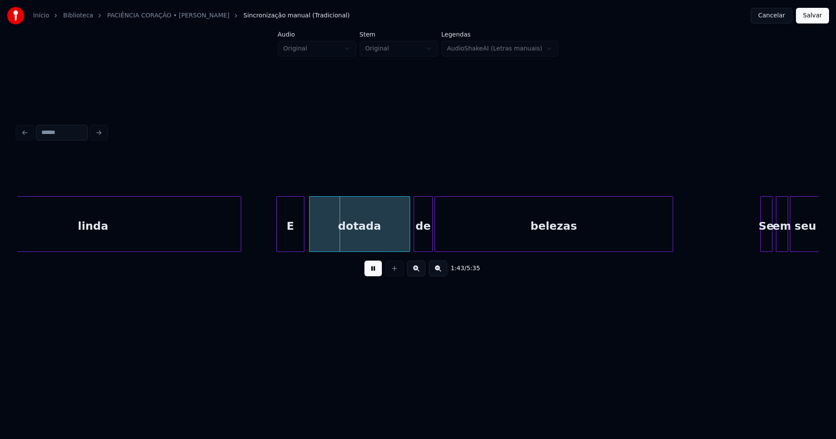
click at [288, 241] on div "E" at bounding box center [290, 226] width 27 height 59
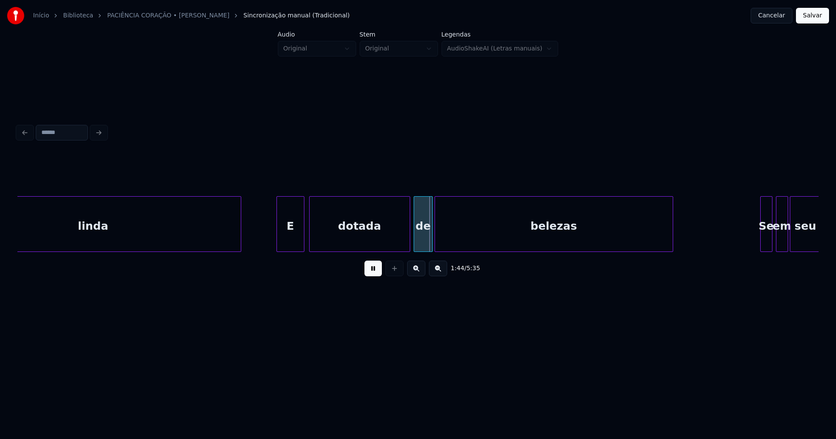
click at [375, 273] on button at bounding box center [372, 269] width 17 height 16
click at [338, 238] on div "dotada" at bounding box center [359, 226] width 100 height 59
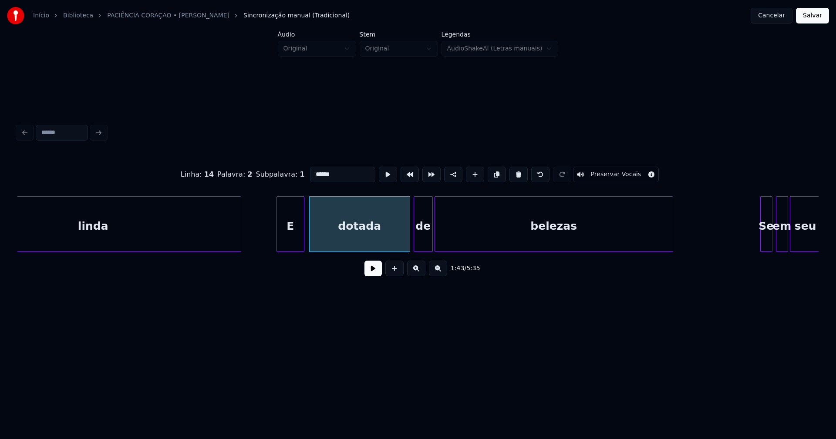
click at [321, 171] on input "******" at bounding box center [342, 175] width 65 height 16
type input "*******"
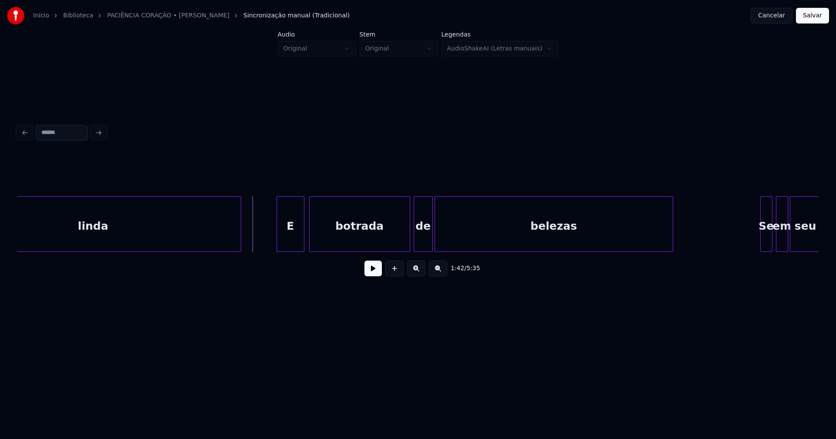
click at [370, 274] on button at bounding box center [372, 269] width 17 height 16
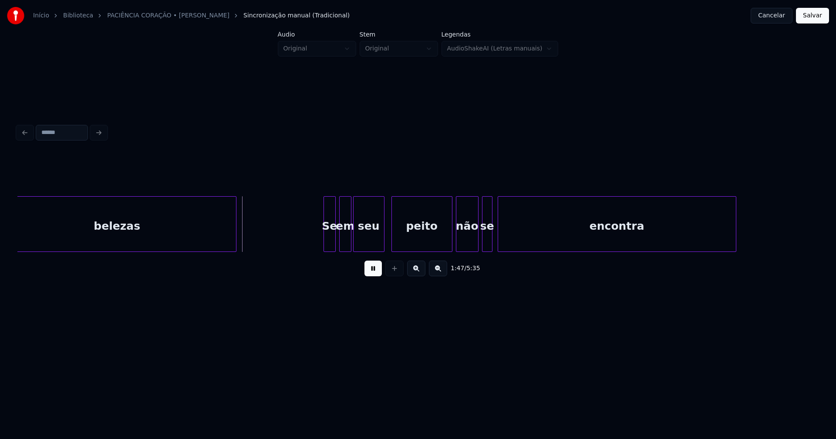
scroll to position [0, 9170]
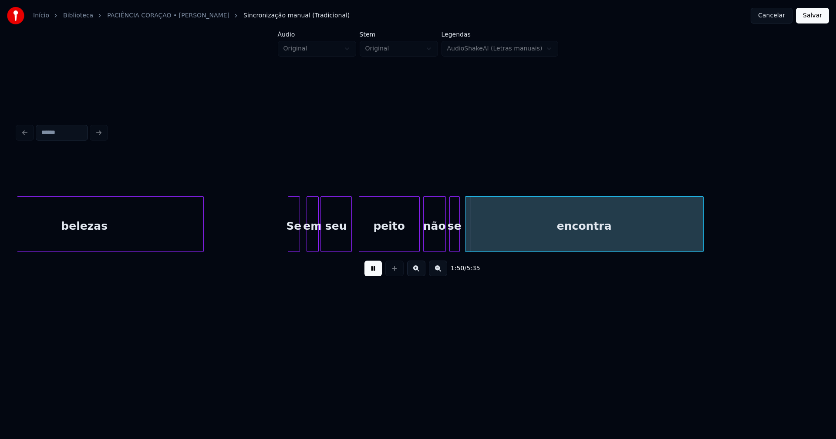
click at [292, 243] on div "Se" at bounding box center [293, 226] width 11 height 59
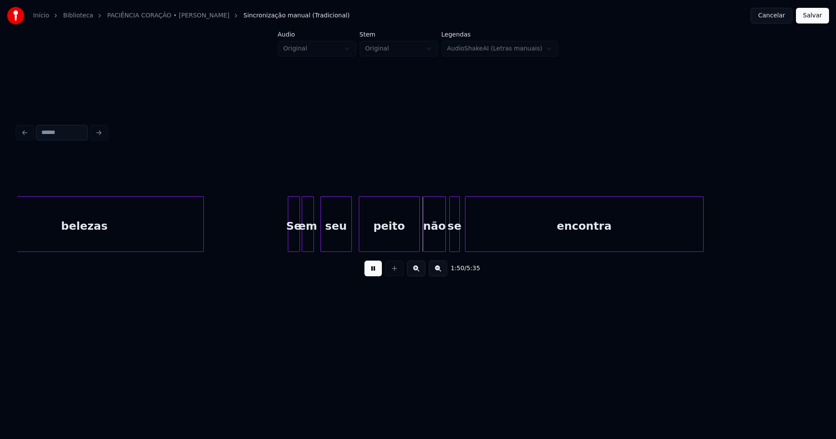
click at [307, 245] on div "em" at bounding box center [307, 226] width 11 height 59
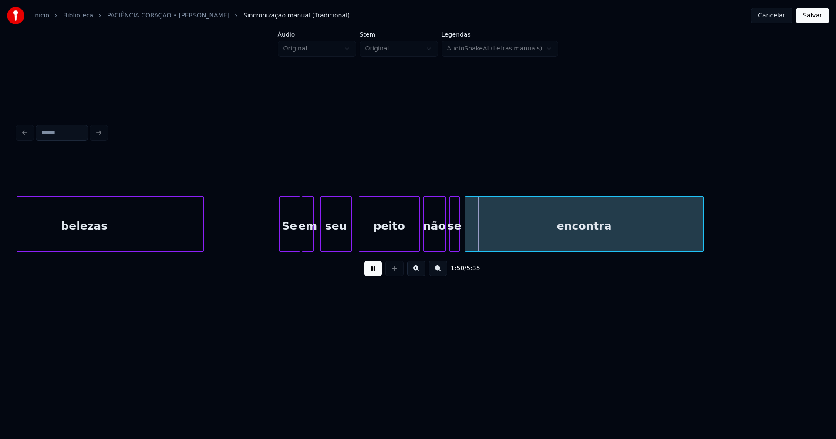
click at [281, 240] on div at bounding box center [280, 224] width 3 height 55
click at [479, 244] on div at bounding box center [479, 224] width 3 height 55
click at [464, 242] on div at bounding box center [464, 224] width 3 height 55
click at [456, 248] on div "se" at bounding box center [456, 226] width 17 height 59
click at [470, 243] on div at bounding box center [468, 224] width 3 height 55
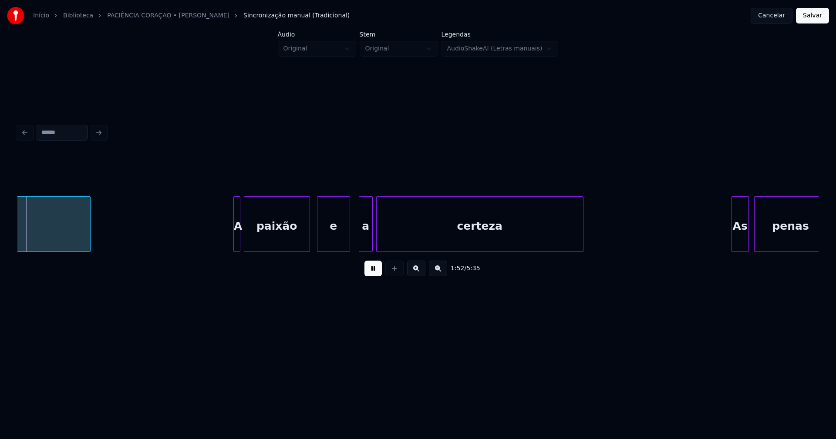
scroll to position [0, 9797]
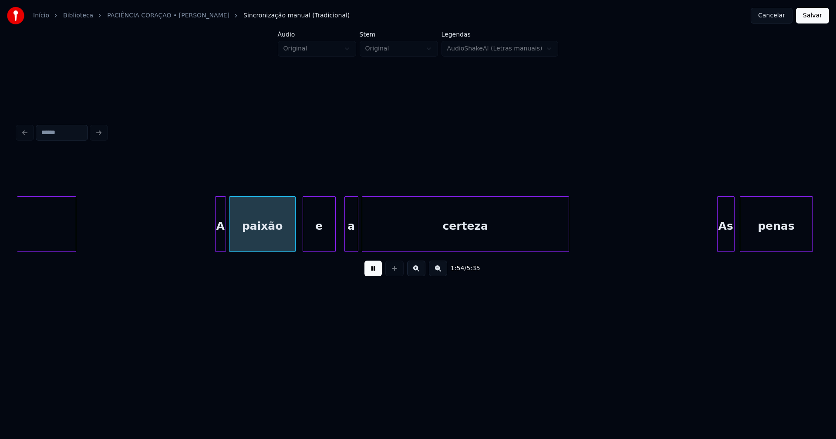
click at [215, 239] on div at bounding box center [216, 224] width 3 height 55
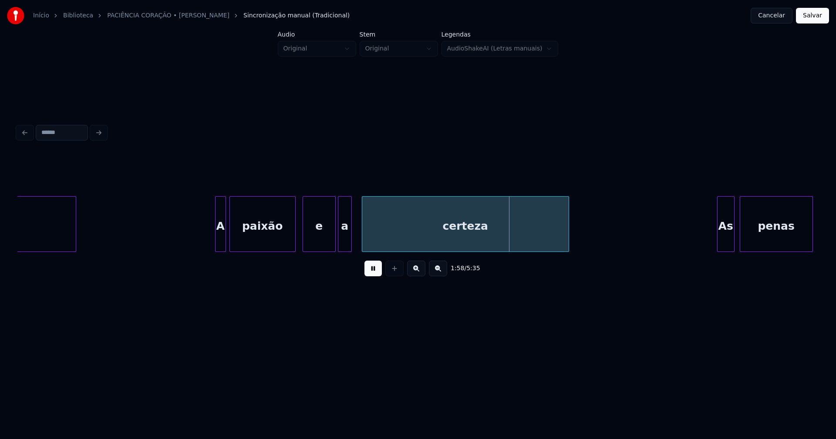
click at [345, 249] on div "encontra A paixão e a certeza As penas" at bounding box center [417, 224] width 801 height 56
click at [359, 241] on div at bounding box center [359, 224] width 3 height 55
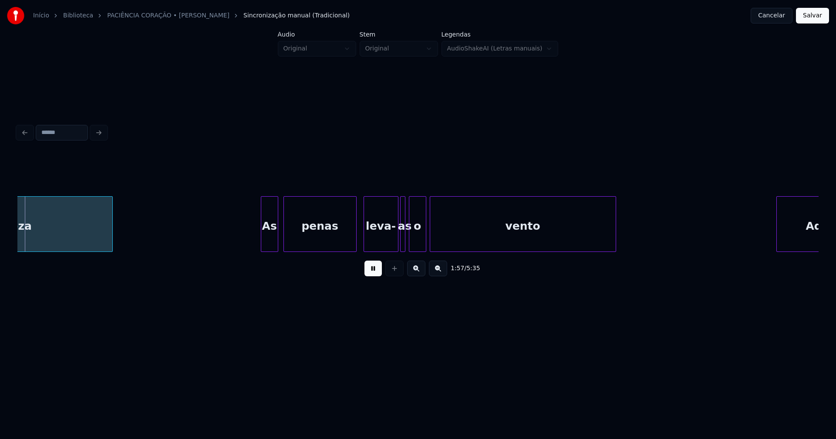
scroll to position [0, 10271]
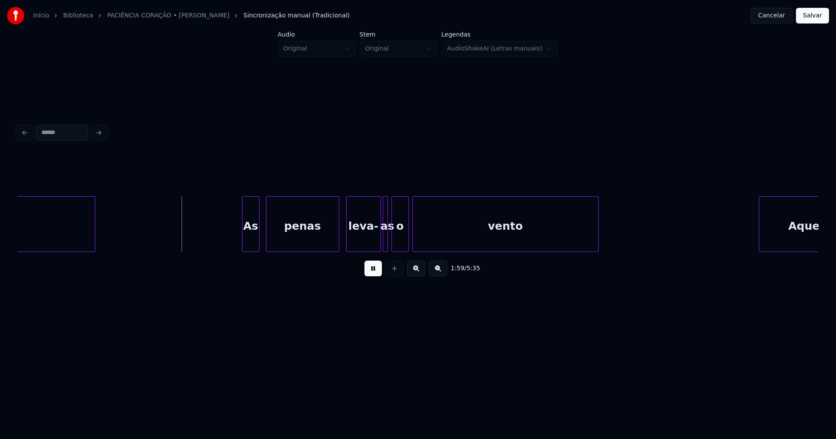
click at [252, 243] on div "As" at bounding box center [250, 226] width 17 height 59
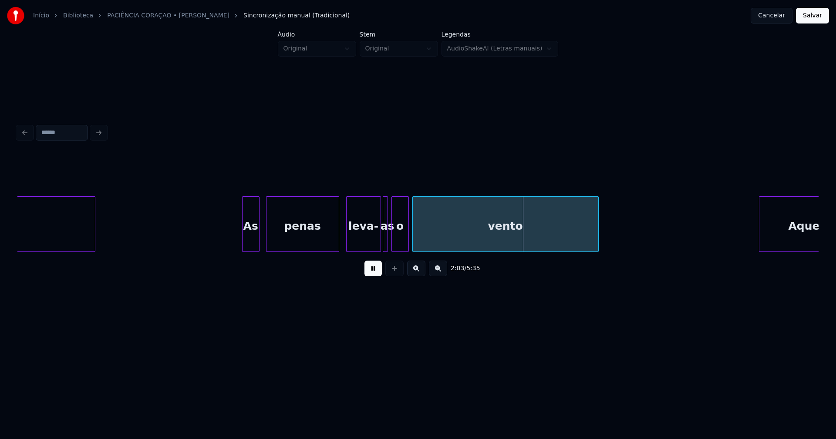
click at [375, 273] on button at bounding box center [372, 269] width 17 height 16
click at [370, 236] on div "leva-" at bounding box center [363, 226] width 34 height 59
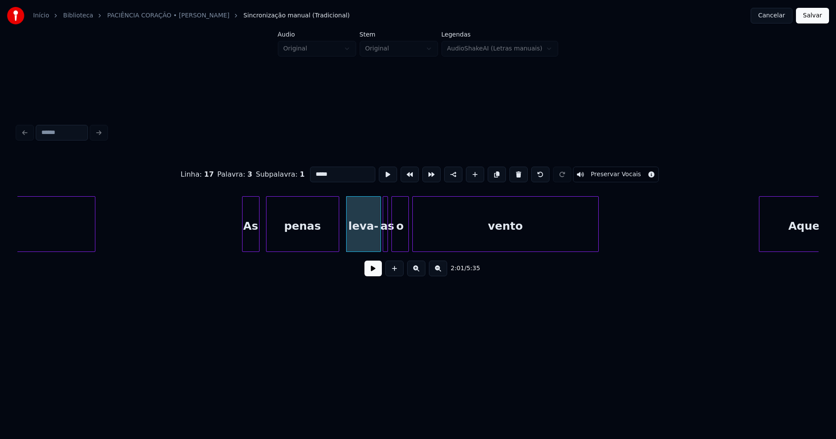
click at [327, 171] on input "*****" at bounding box center [342, 175] width 65 height 16
click at [386, 237] on div at bounding box center [386, 224] width 3 height 55
click at [512, 172] on button at bounding box center [518, 175] width 18 height 16
type input "*****"
drag, startPoint x: 212, startPoint y: 231, endPoint x: 217, endPoint y: 232, distance: 4.5
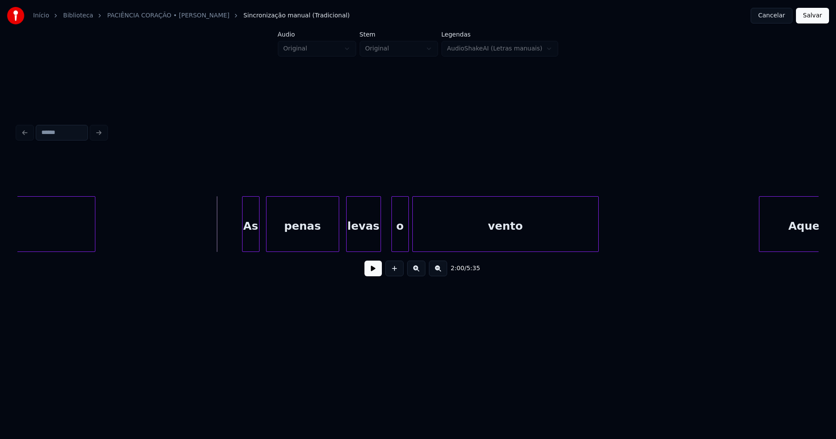
click at [375, 276] on button at bounding box center [372, 269] width 17 height 16
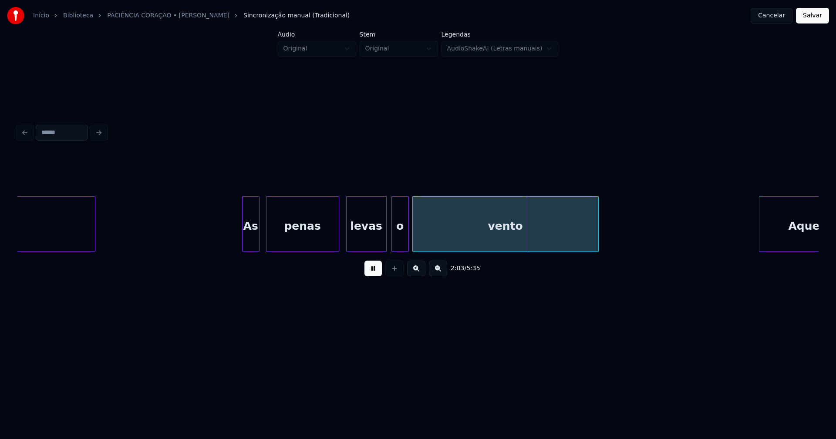
click at [385, 237] on div at bounding box center [384, 224] width 3 height 55
click at [396, 251] on div "certeza As penas levas o vento Aquelas" at bounding box center [417, 224] width 801 height 56
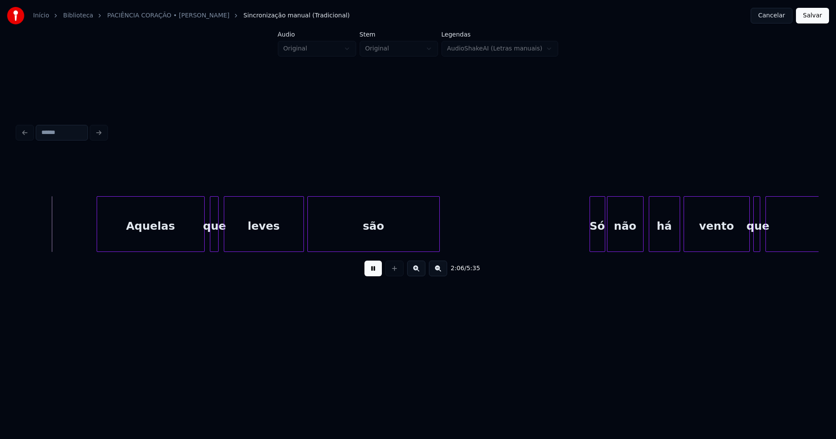
scroll to position [0, 10965]
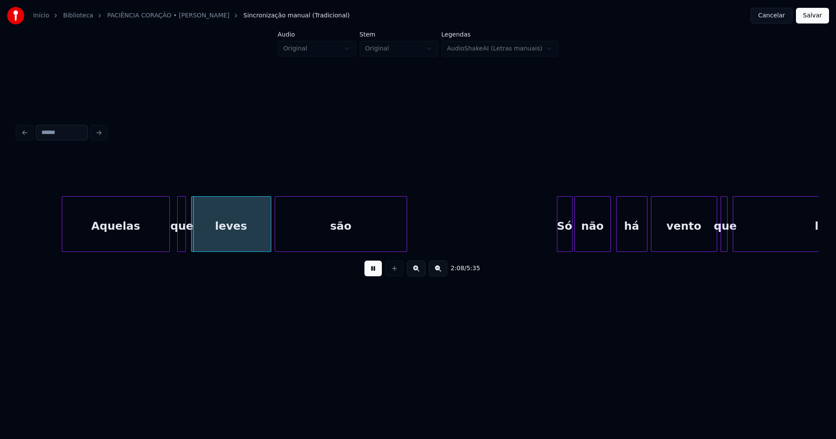
click at [104, 241] on div "Aquelas" at bounding box center [115, 226] width 107 height 59
click at [187, 242] on div at bounding box center [187, 224] width 3 height 55
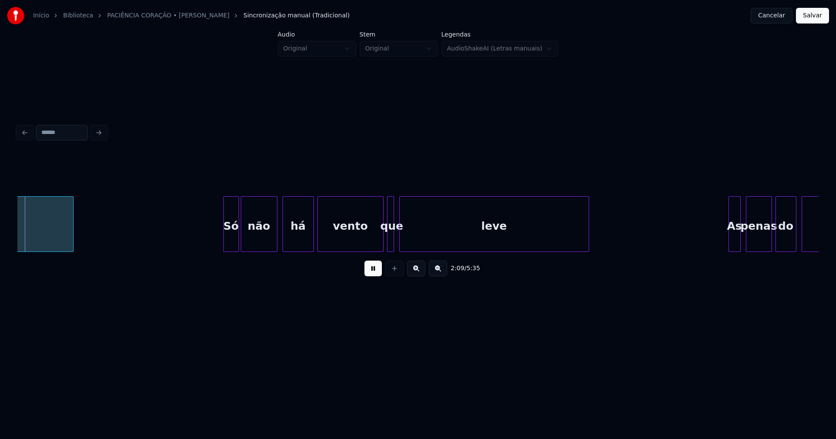
scroll to position [0, 11300]
click at [228, 244] on div "Só" at bounding box center [228, 226] width 15 height 59
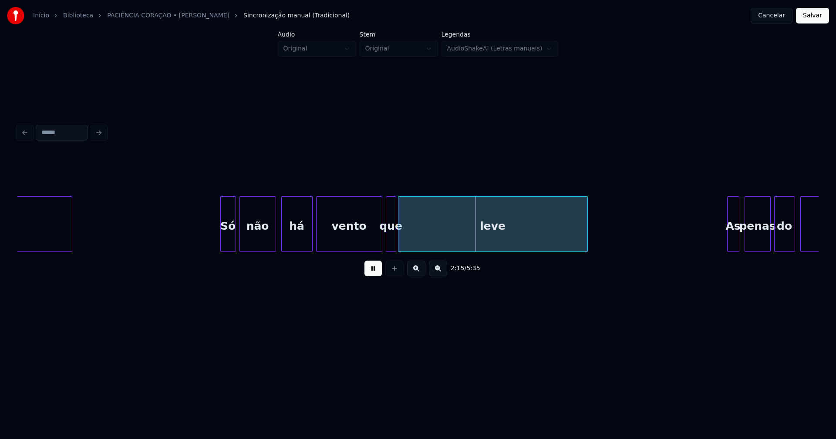
click at [394, 245] on div at bounding box center [394, 224] width 3 height 55
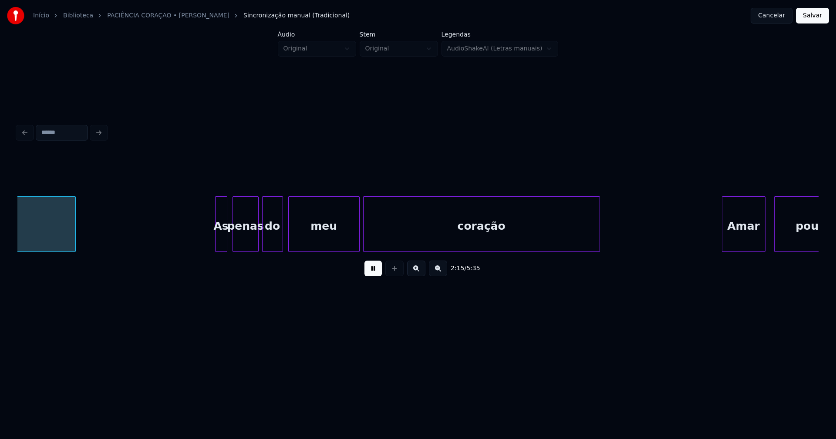
scroll to position [0, 11819]
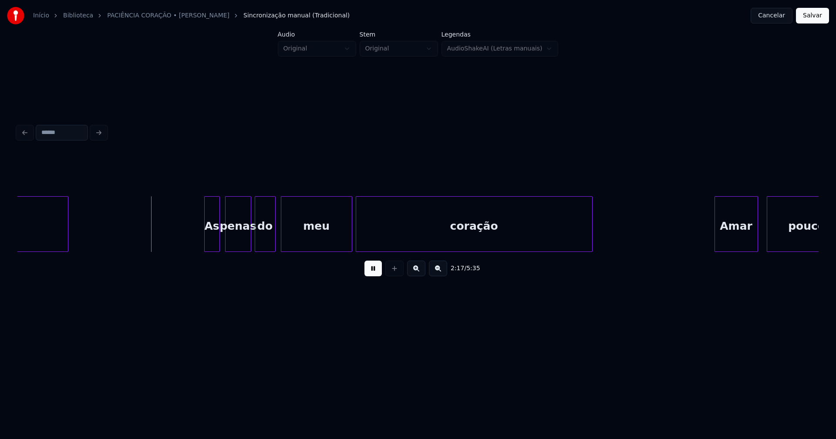
click at [205, 238] on div at bounding box center [206, 224] width 3 height 55
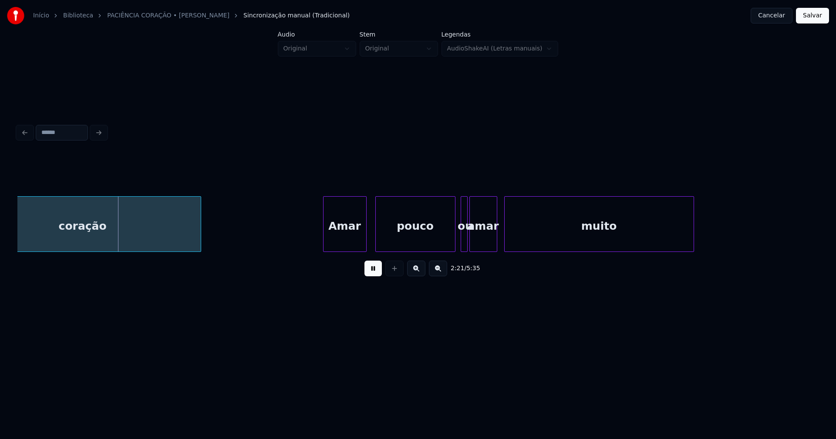
scroll to position [0, 12259]
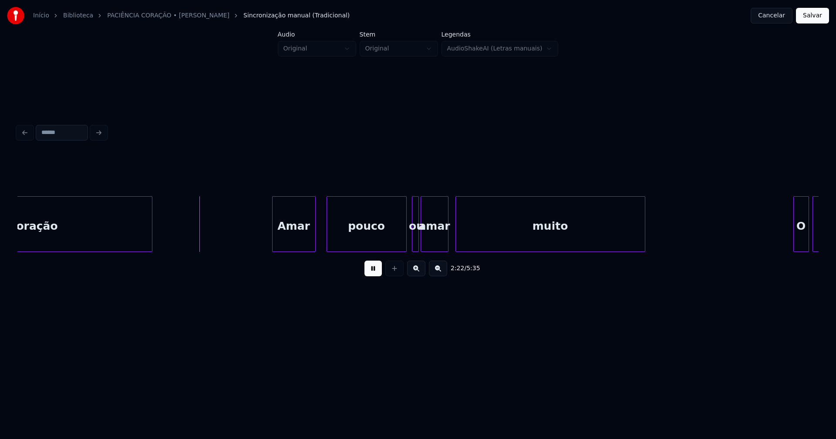
click at [294, 244] on div "Amar" at bounding box center [293, 226] width 43 height 59
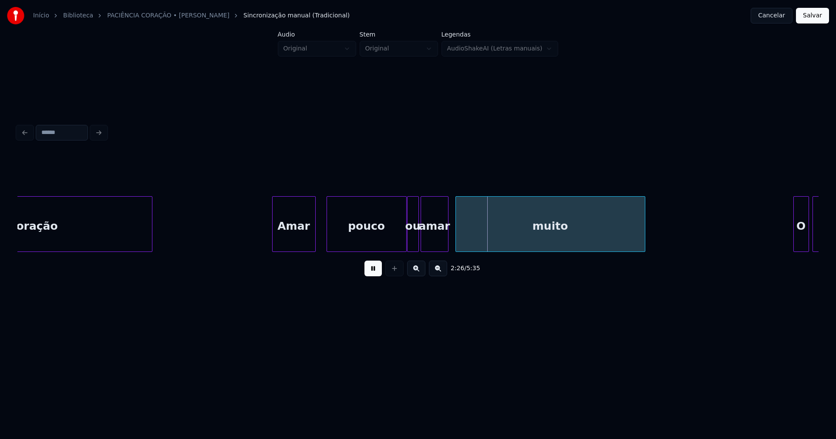
click at [408, 241] on div at bounding box center [408, 224] width 3 height 55
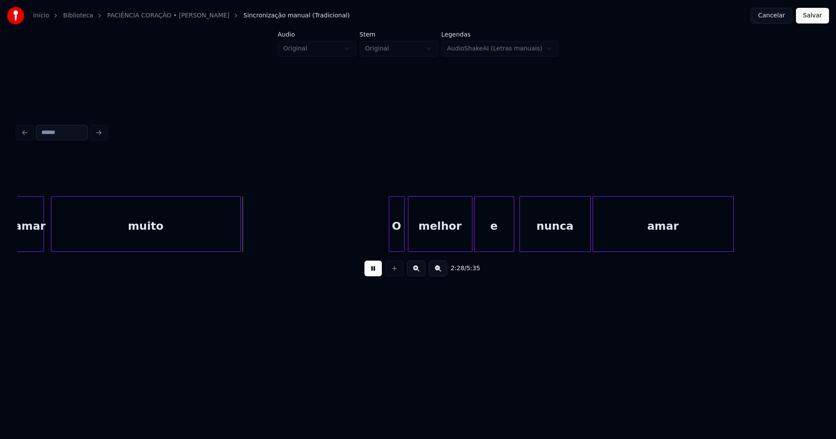
scroll to position [0, 12679]
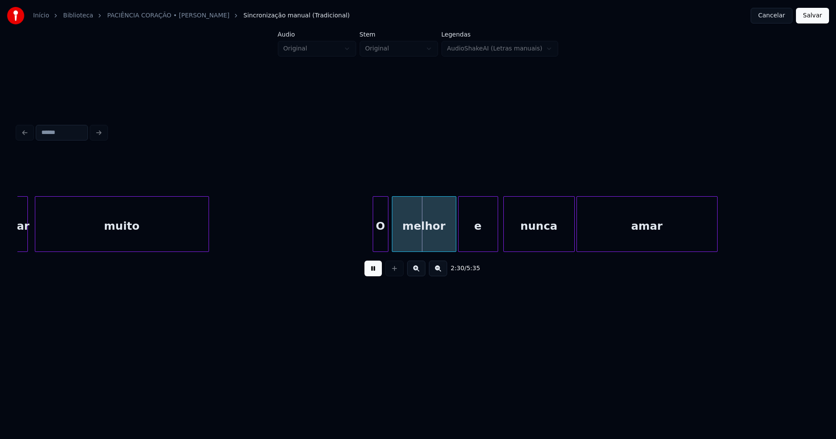
click at [208, 242] on div at bounding box center [207, 224] width 3 height 55
click at [378, 245] on div "O" at bounding box center [378, 226] width 15 height 59
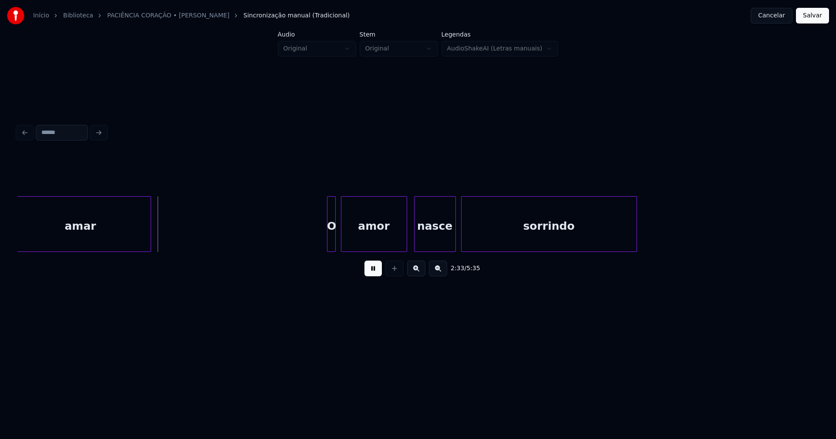
scroll to position [0, 13261]
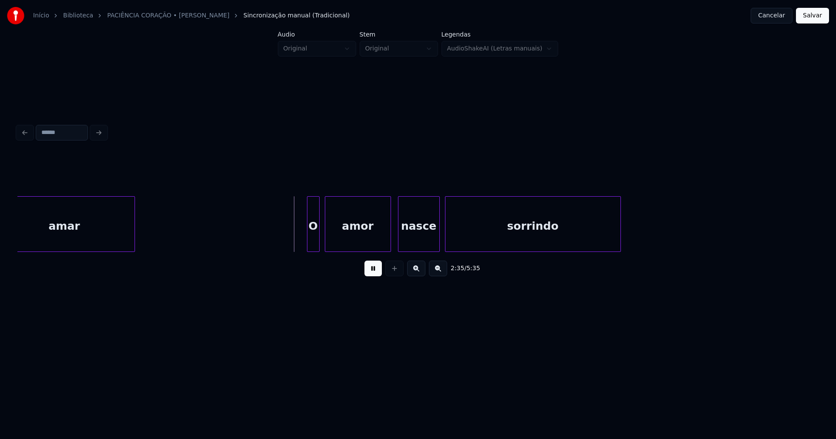
click at [308, 238] on div at bounding box center [308, 224] width 3 height 55
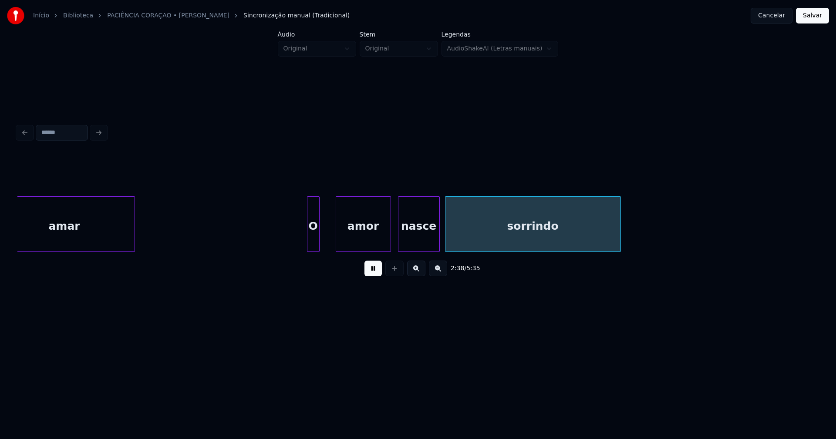
click at [338, 242] on div at bounding box center [337, 224] width 3 height 55
click at [328, 245] on div at bounding box center [327, 224] width 3 height 55
click at [417, 235] on div "nasce" at bounding box center [416, 226] width 41 height 59
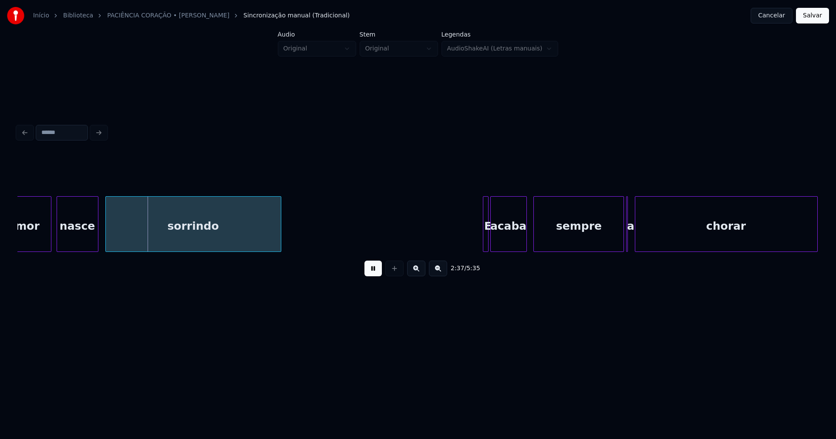
scroll to position [0, 13698]
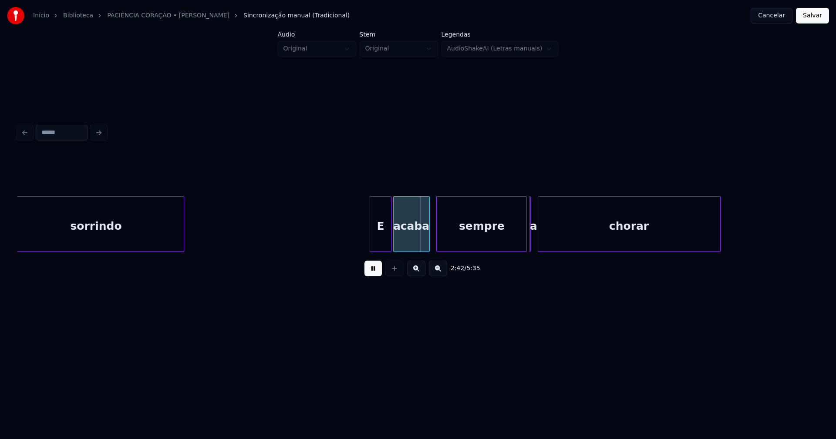
click at [370, 245] on div at bounding box center [371, 224] width 3 height 55
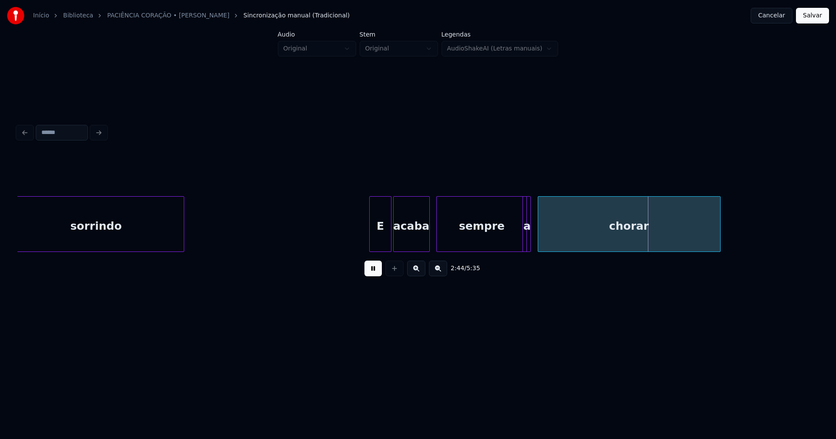
click at [528, 248] on div "a" at bounding box center [526, 224] width 8 height 56
click at [531, 229] on div at bounding box center [531, 224] width 3 height 55
click at [532, 230] on div "a" at bounding box center [532, 226] width 10 height 59
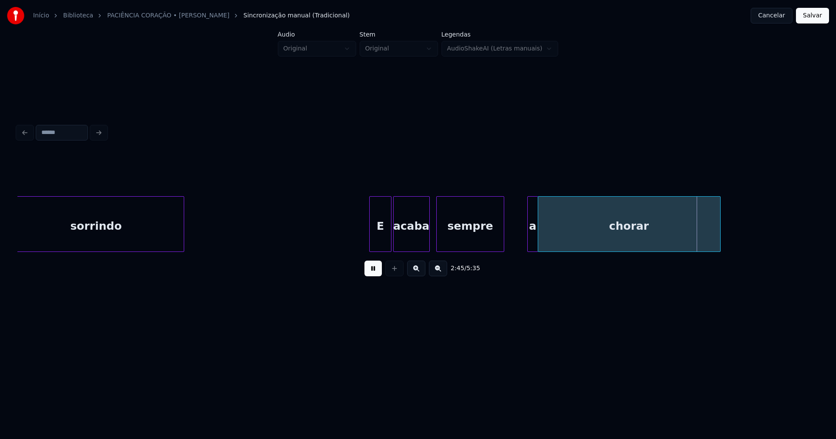
click at [501, 246] on div at bounding box center [502, 224] width 3 height 55
click at [510, 248] on div "sorrindo E acaba sempre a chorar" at bounding box center [417, 224] width 801 height 56
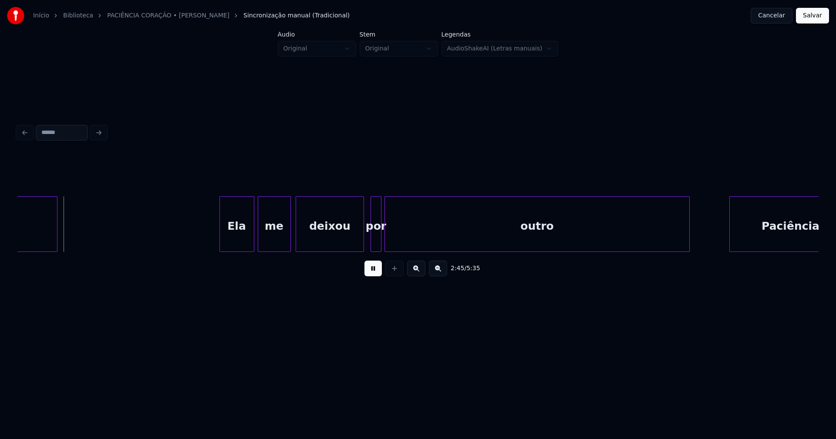
scroll to position [0, 14409]
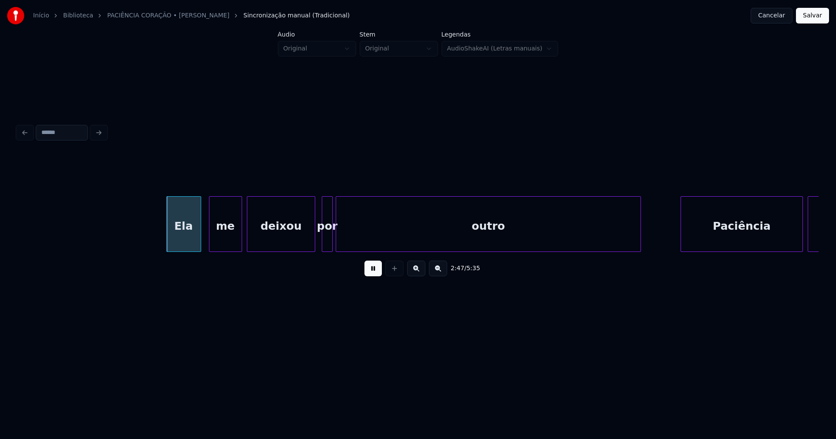
click at [176, 238] on div "Ela" at bounding box center [184, 226] width 34 height 59
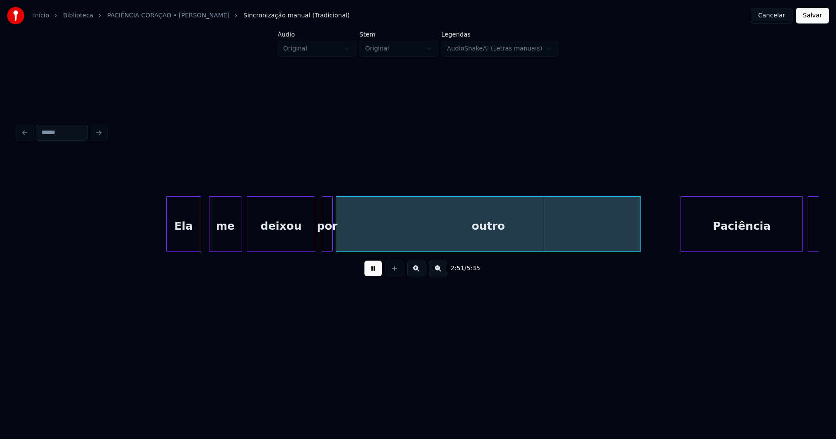
click at [638, 232] on div at bounding box center [639, 224] width 3 height 55
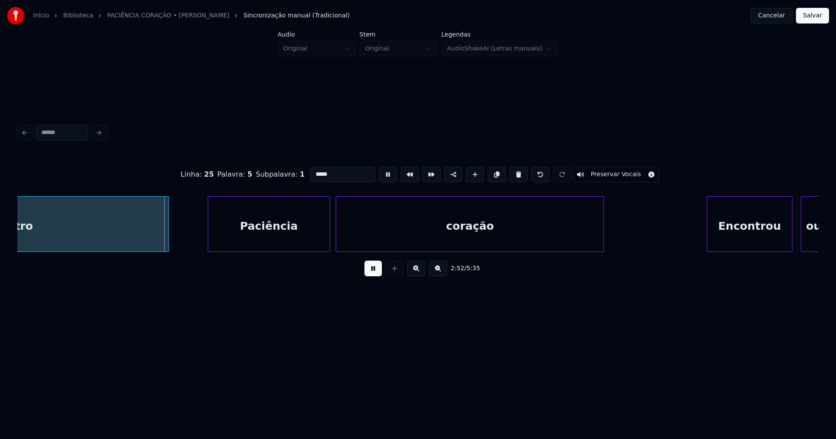
scroll to position [0, 14728]
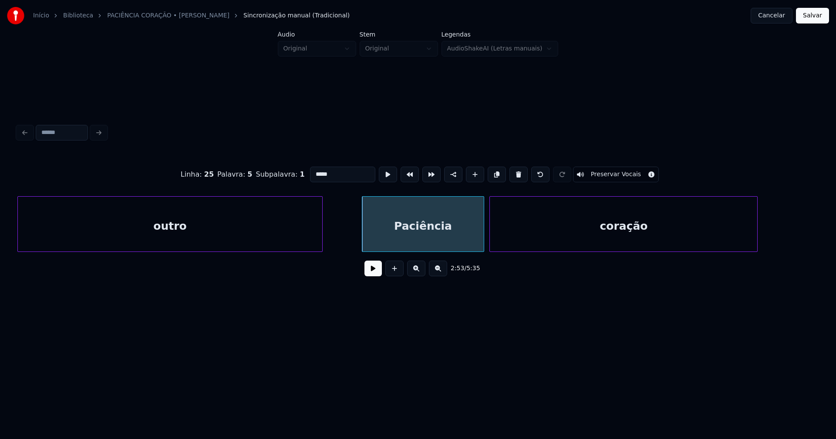
click at [376, 272] on button at bounding box center [372, 269] width 17 height 16
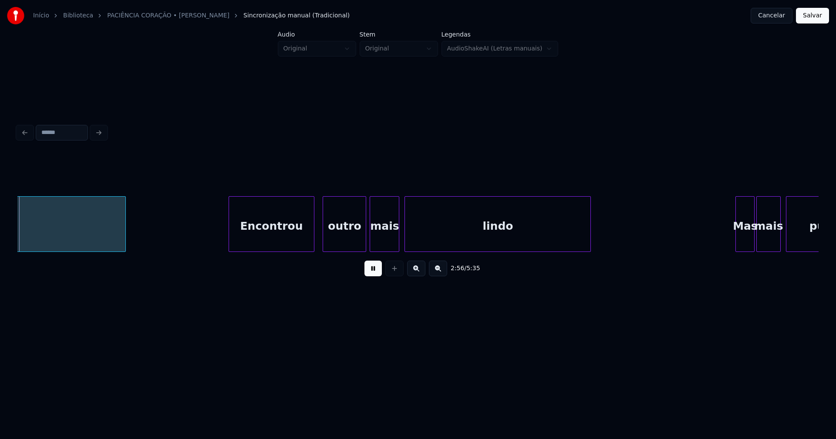
scroll to position [0, 15369]
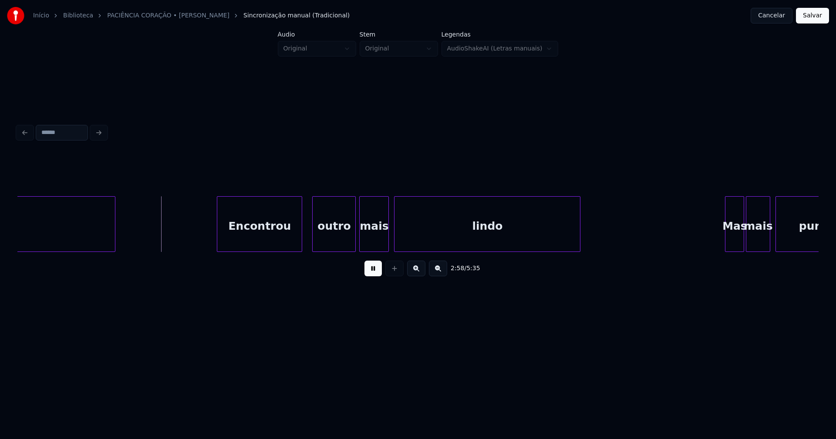
click at [280, 235] on div "Encontrou" at bounding box center [259, 226] width 84 height 59
click at [340, 238] on div "outro" at bounding box center [333, 226] width 43 height 59
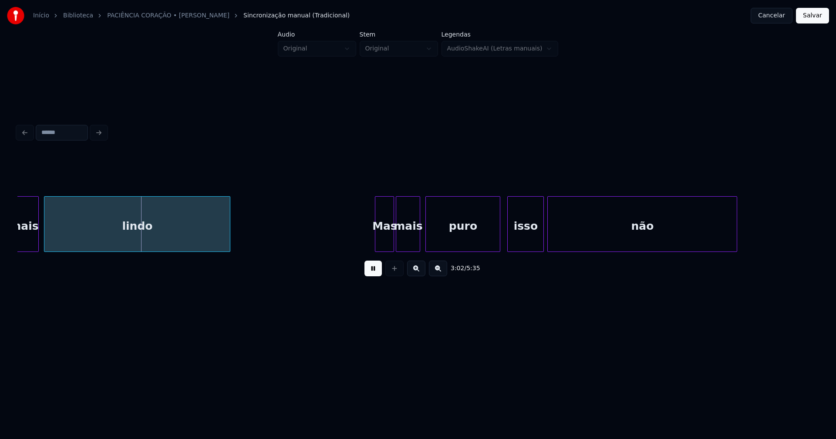
scroll to position [0, 15817]
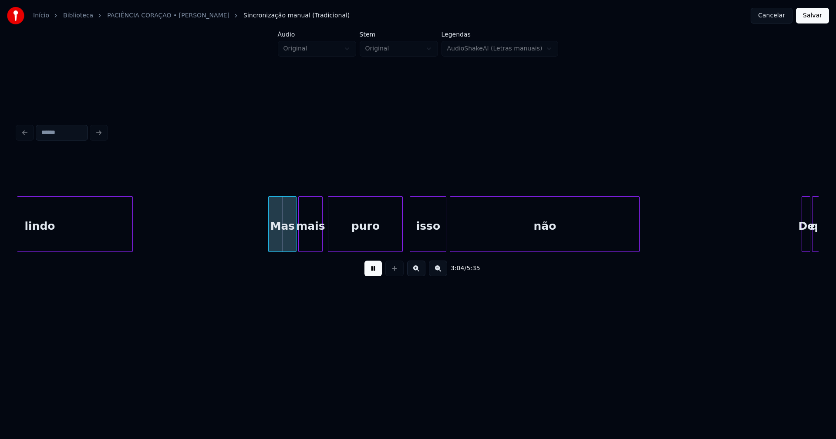
click at [270, 248] on div "lindo Mas mais puro isso não De que" at bounding box center [417, 224] width 801 height 56
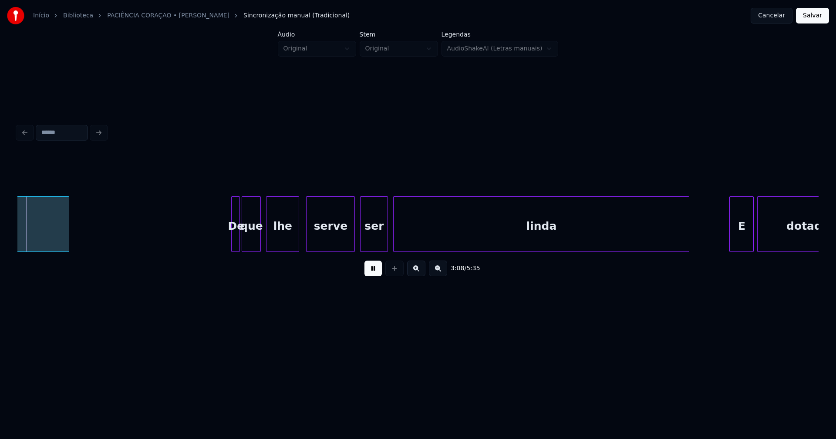
scroll to position [0, 16403]
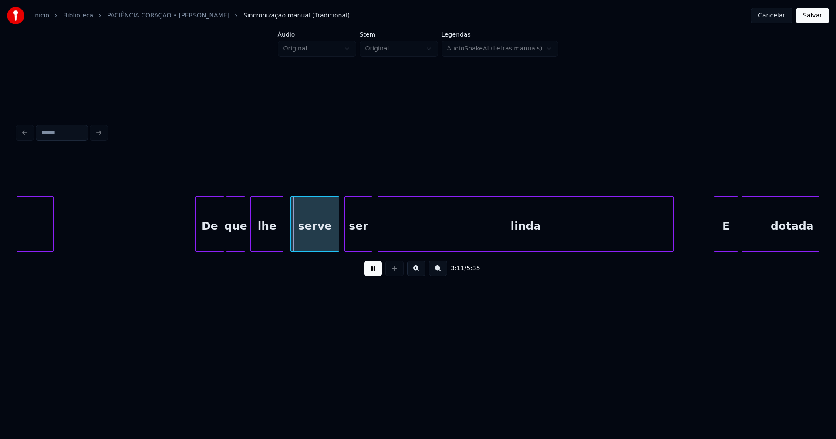
click at [196, 244] on div at bounding box center [196, 224] width 3 height 55
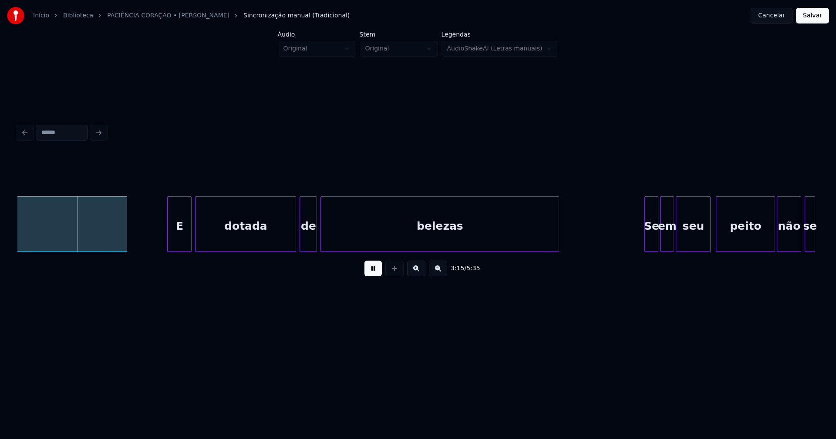
scroll to position [0, 16965]
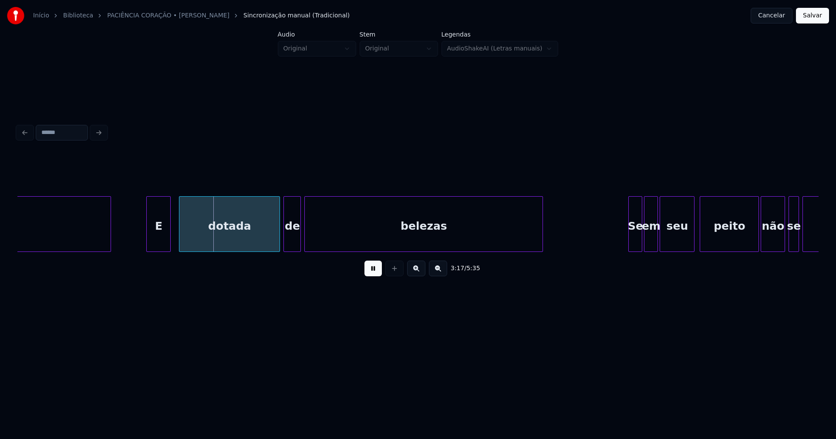
click at [157, 241] on div "E" at bounding box center [158, 226] width 23 height 59
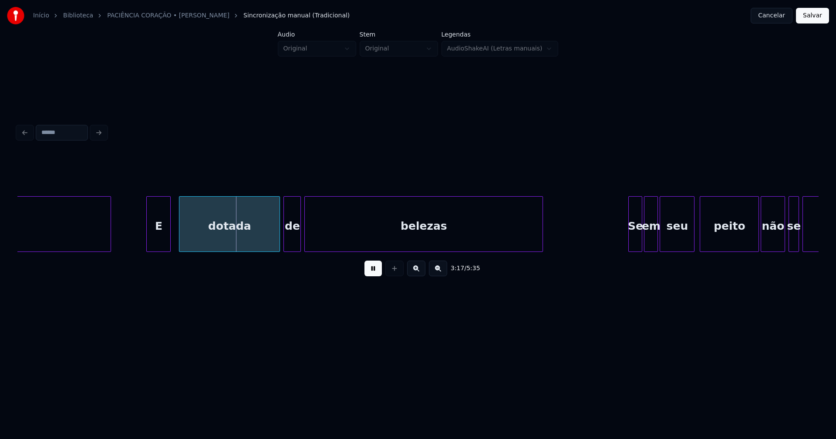
click at [376, 274] on button at bounding box center [372, 269] width 17 height 16
click at [219, 232] on div "dotada" at bounding box center [229, 226] width 100 height 59
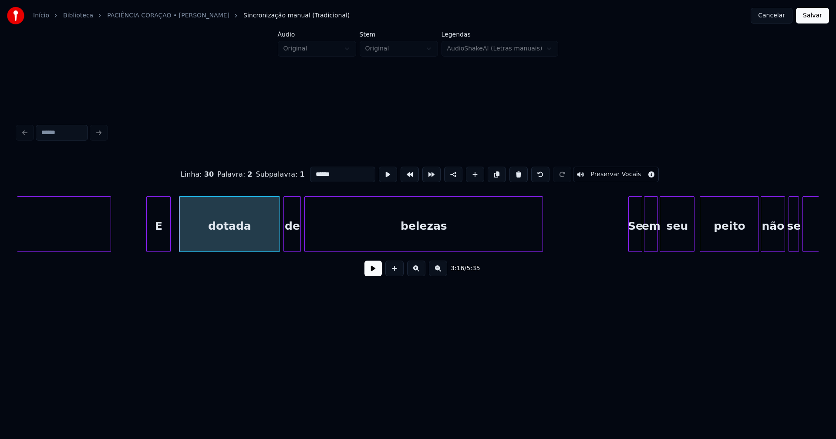
click at [313, 171] on input "******" at bounding box center [342, 175] width 65 height 16
type input "******"
drag, startPoint x: 379, startPoint y: 274, endPoint x: 371, endPoint y: 273, distance: 7.9
click at [379, 274] on button at bounding box center [372, 269] width 17 height 16
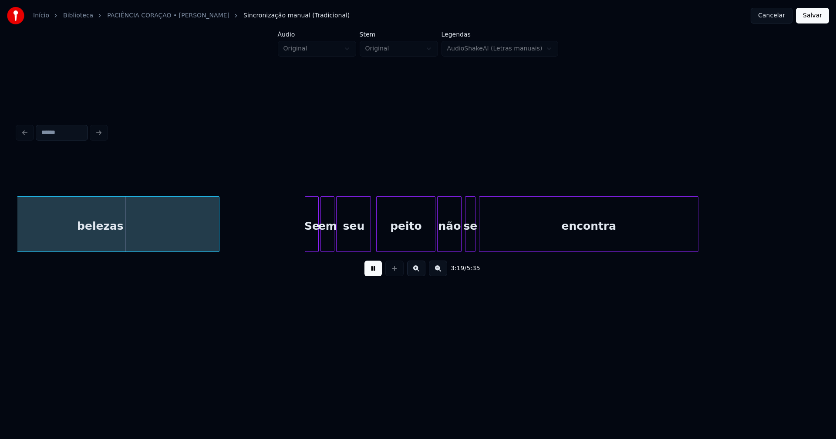
scroll to position [0, 17353]
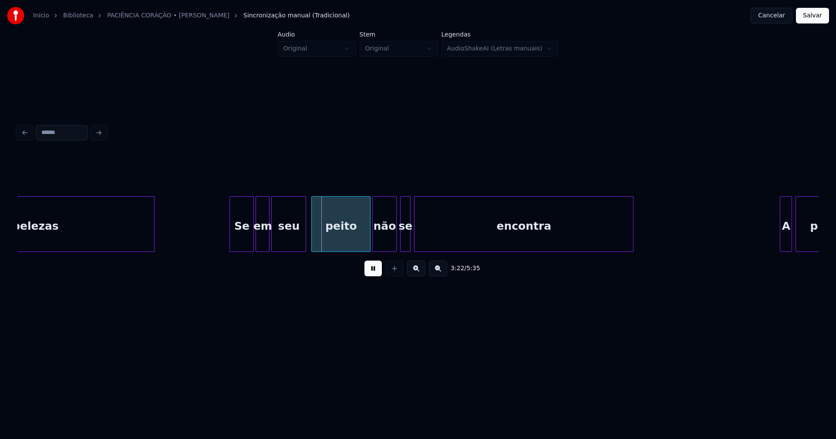
click at [232, 243] on div at bounding box center [231, 224] width 3 height 55
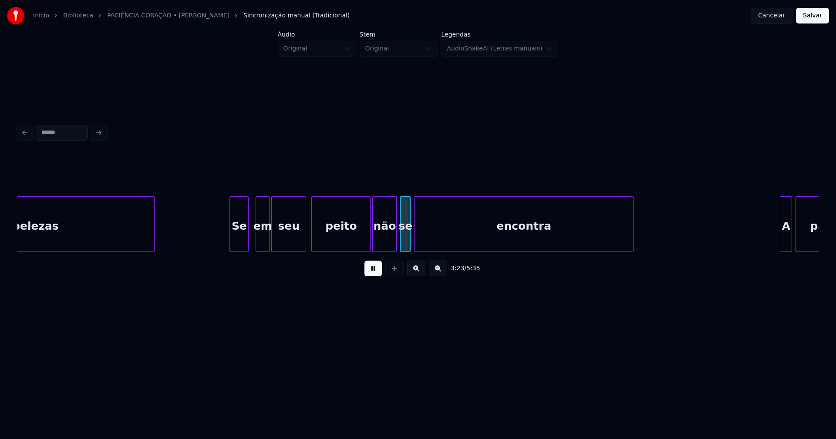
click at [247, 248] on div at bounding box center [246, 224] width 3 height 55
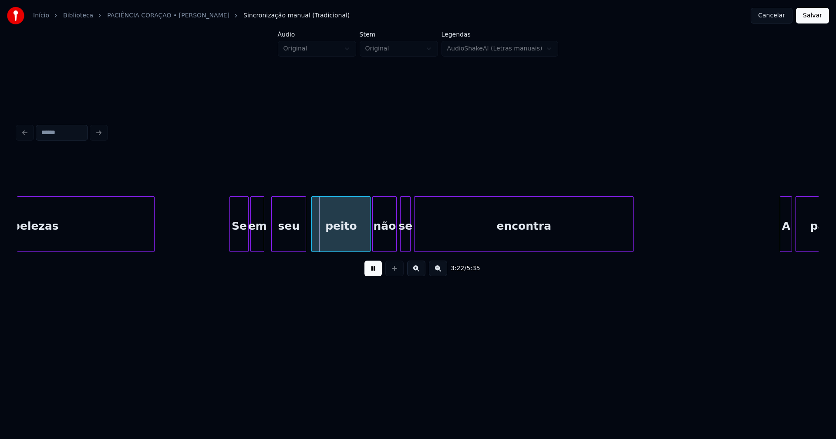
click at [258, 242] on div "em" at bounding box center [257, 226] width 13 height 59
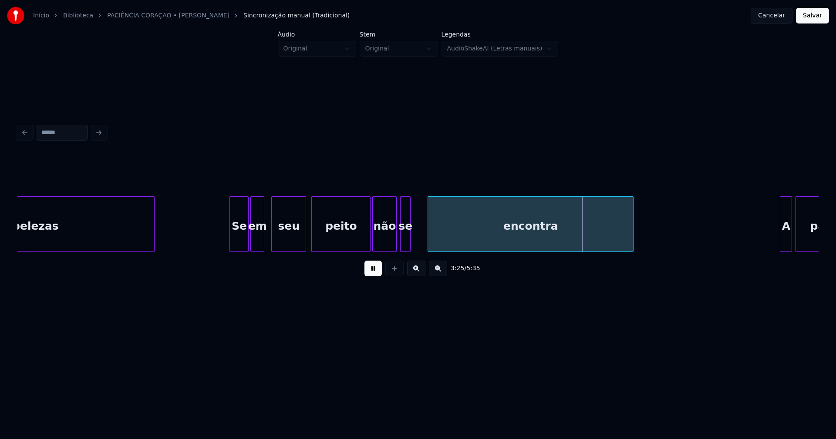
click at [428, 239] on div at bounding box center [429, 224] width 3 height 55
click at [421, 238] on div at bounding box center [421, 224] width 3 height 55
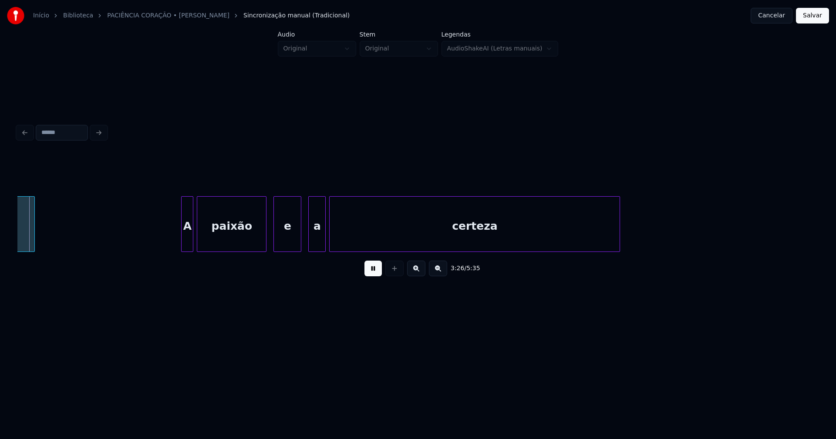
scroll to position [0, 17967]
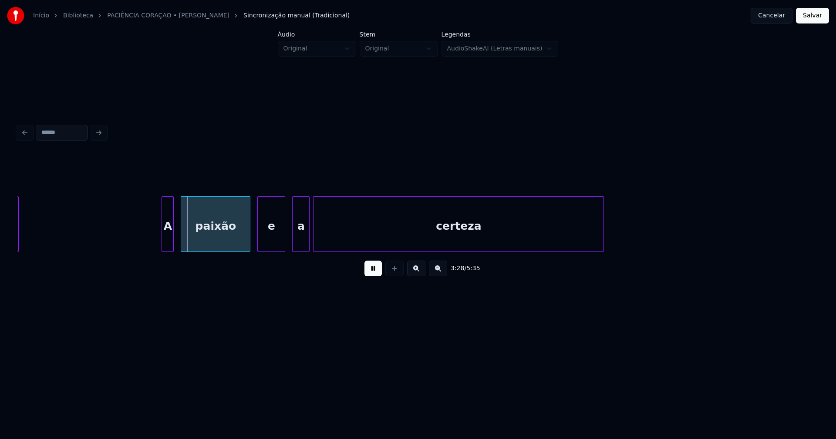
click at [167, 242] on div "A" at bounding box center [167, 226] width 11 height 59
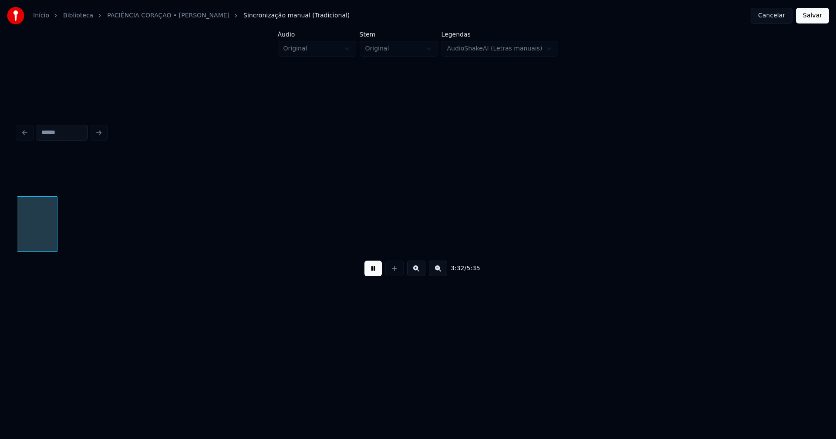
scroll to position [0, 18515]
click at [815, 18] on button "Salvar" at bounding box center [811, 16] width 33 height 16
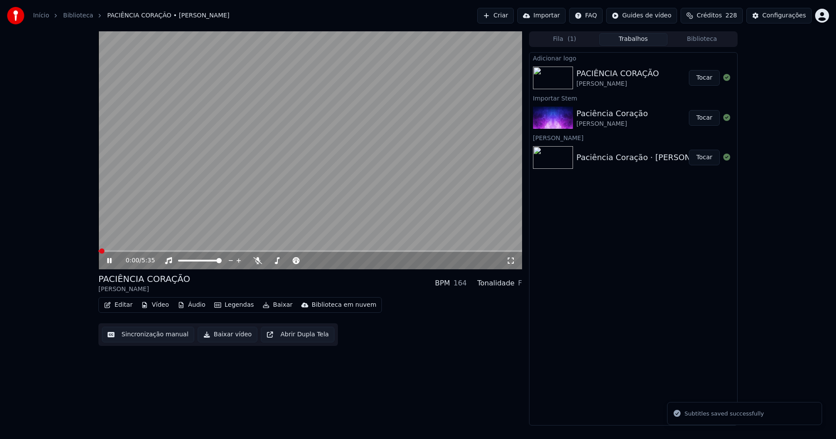
click at [110, 261] on icon at bounding box center [115, 260] width 20 height 7
